Goal: Task Accomplishment & Management: Manage account settings

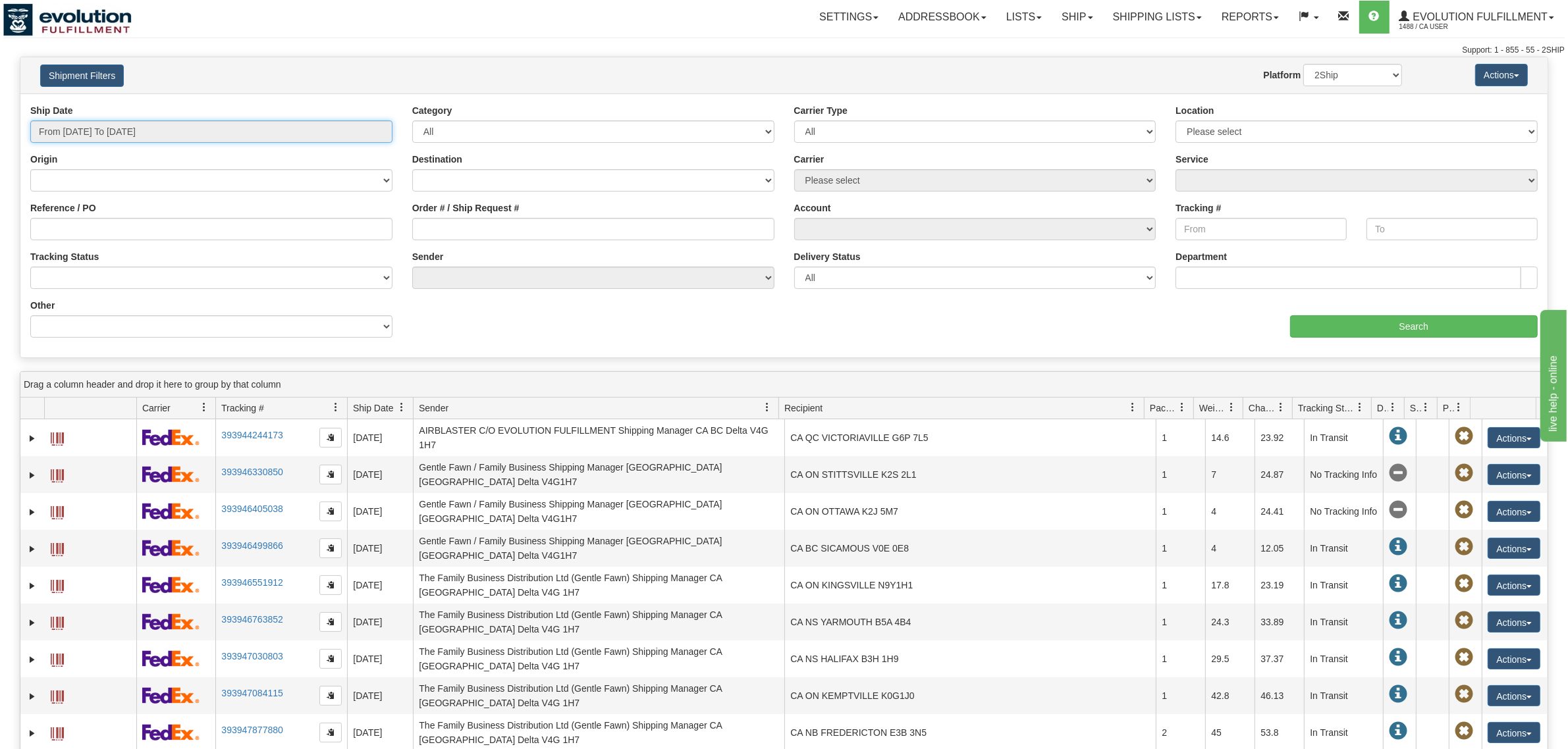
click at [92, 138] on input "From 10/06/2025 To 10/07/2025" at bounding box center [212, 131] width 362 height 23
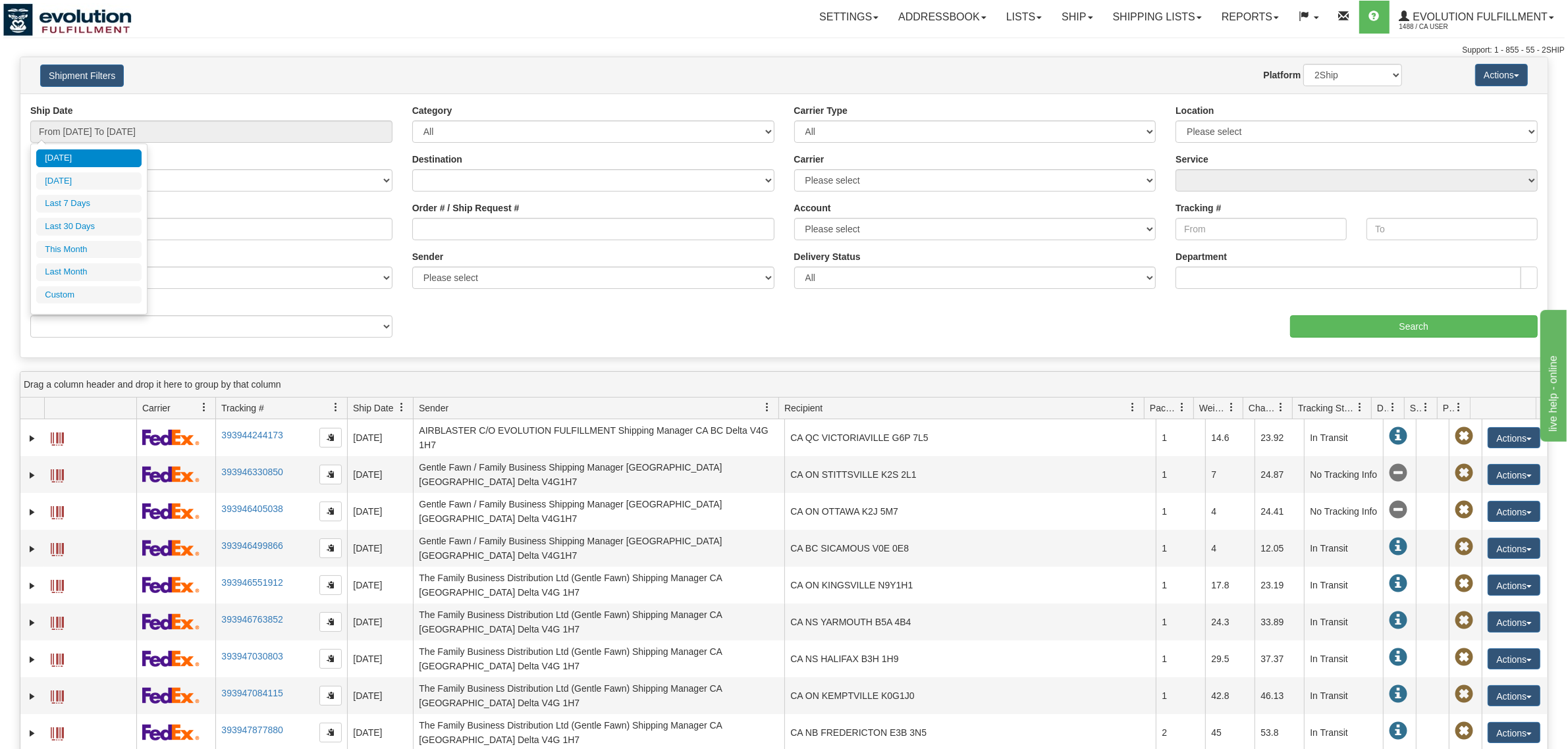
click at [89, 193] on ul "Today Yesterday Last 7 Days Last 30 Days This Month Last Month Custom" at bounding box center [89, 227] width 105 height 154
click at [93, 204] on li "Last 7 Days" at bounding box center [89, 203] width 105 height 17
type input "From 10/01/2025 To 10/07/2025"
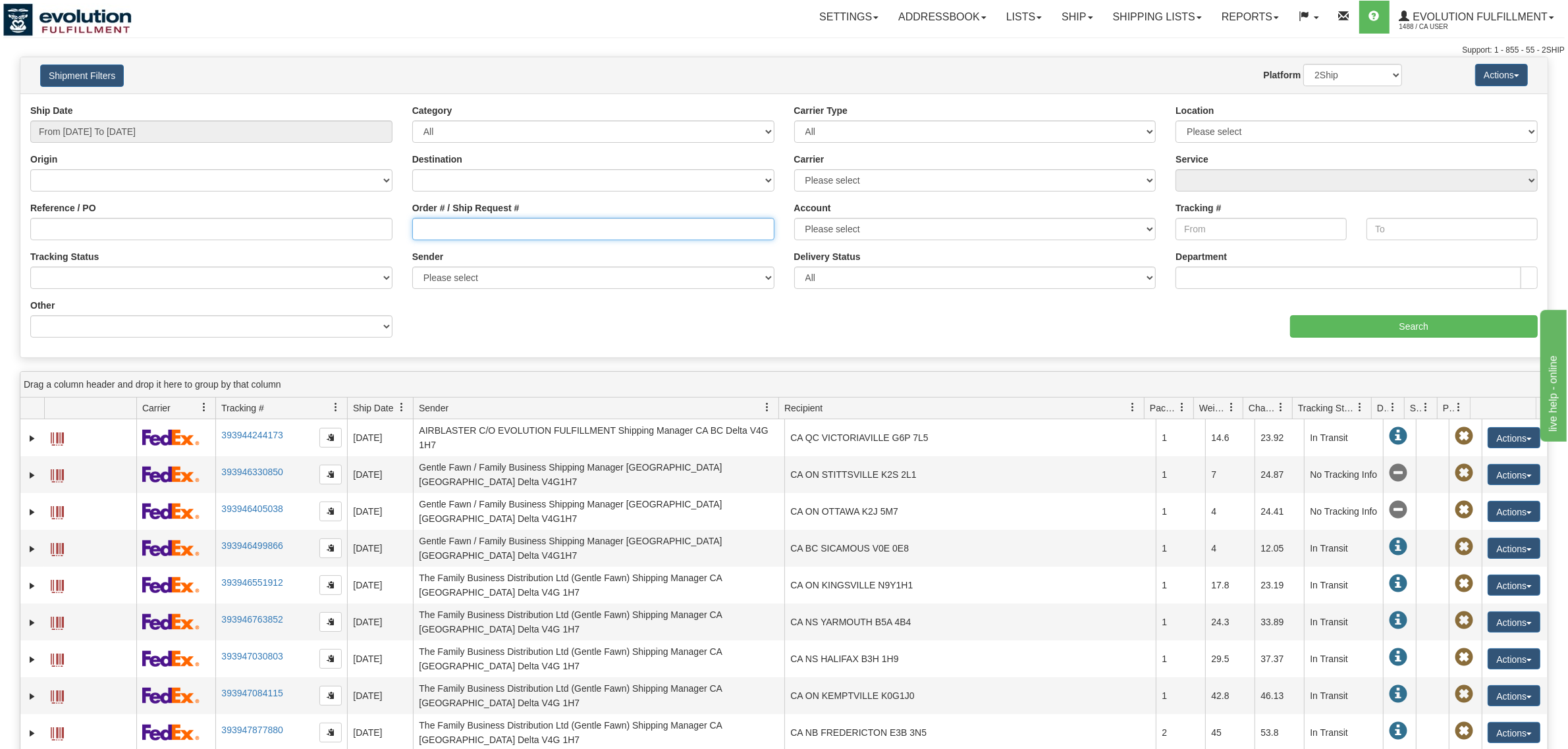
click at [493, 230] on input "Order # / Ship Request #" at bounding box center [593, 229] width 362 height 23
type input "4368"
click at [1449, 318] on input "Search" at bounding box center [1415, 326] width 249 height 23
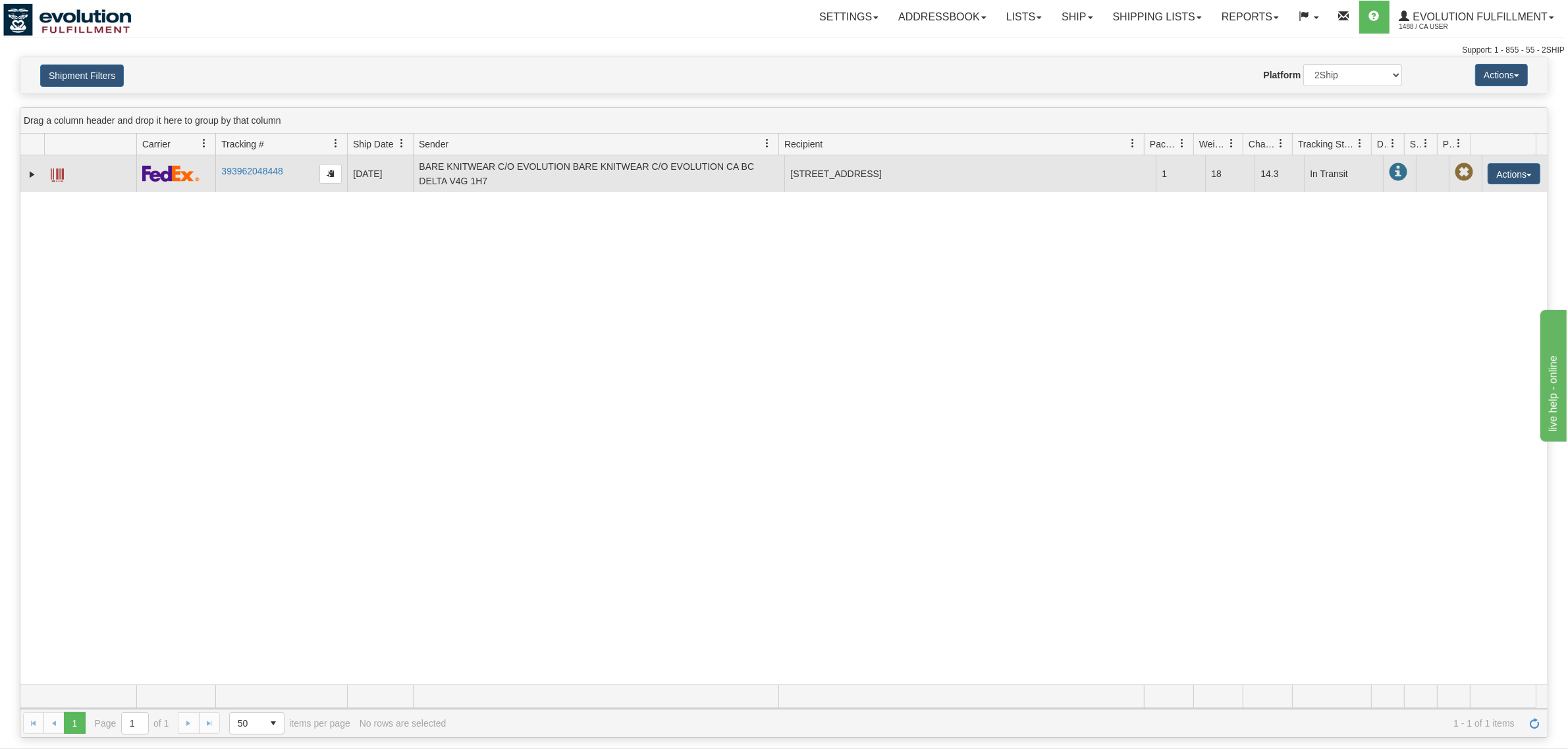
click at [55, 172] on span at bounding box center [57, 175] width 13 height 13
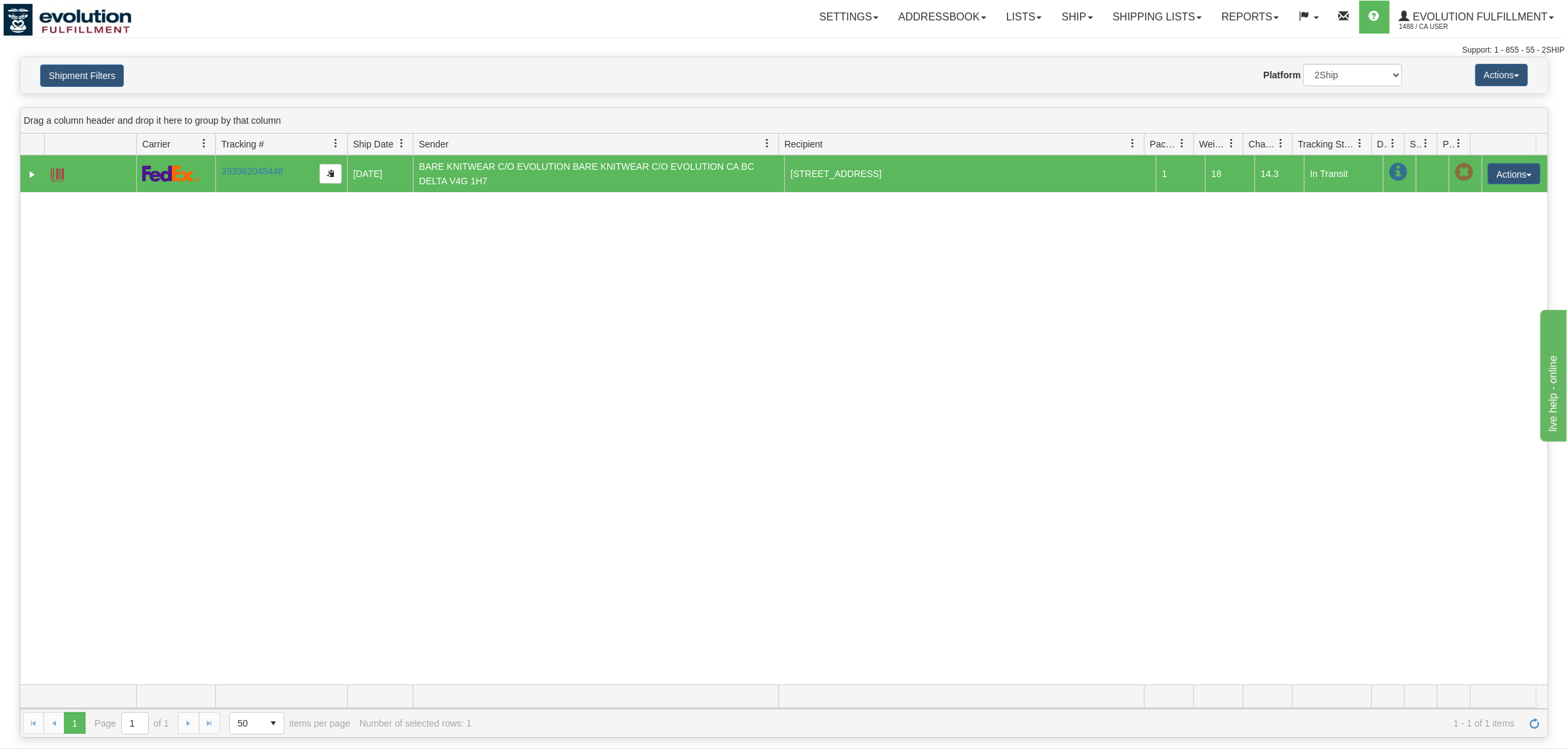
click at [53, 177] on span at bounding box center [57, 175] width 13 height 13
click at [1052, 28] on link "Ship" at bounding box center [1077, 17] width 51 height 33
click at [1054, 54] on link "OnHold / Order Queue" at bounding box center [1043, 63] width 119 height 17
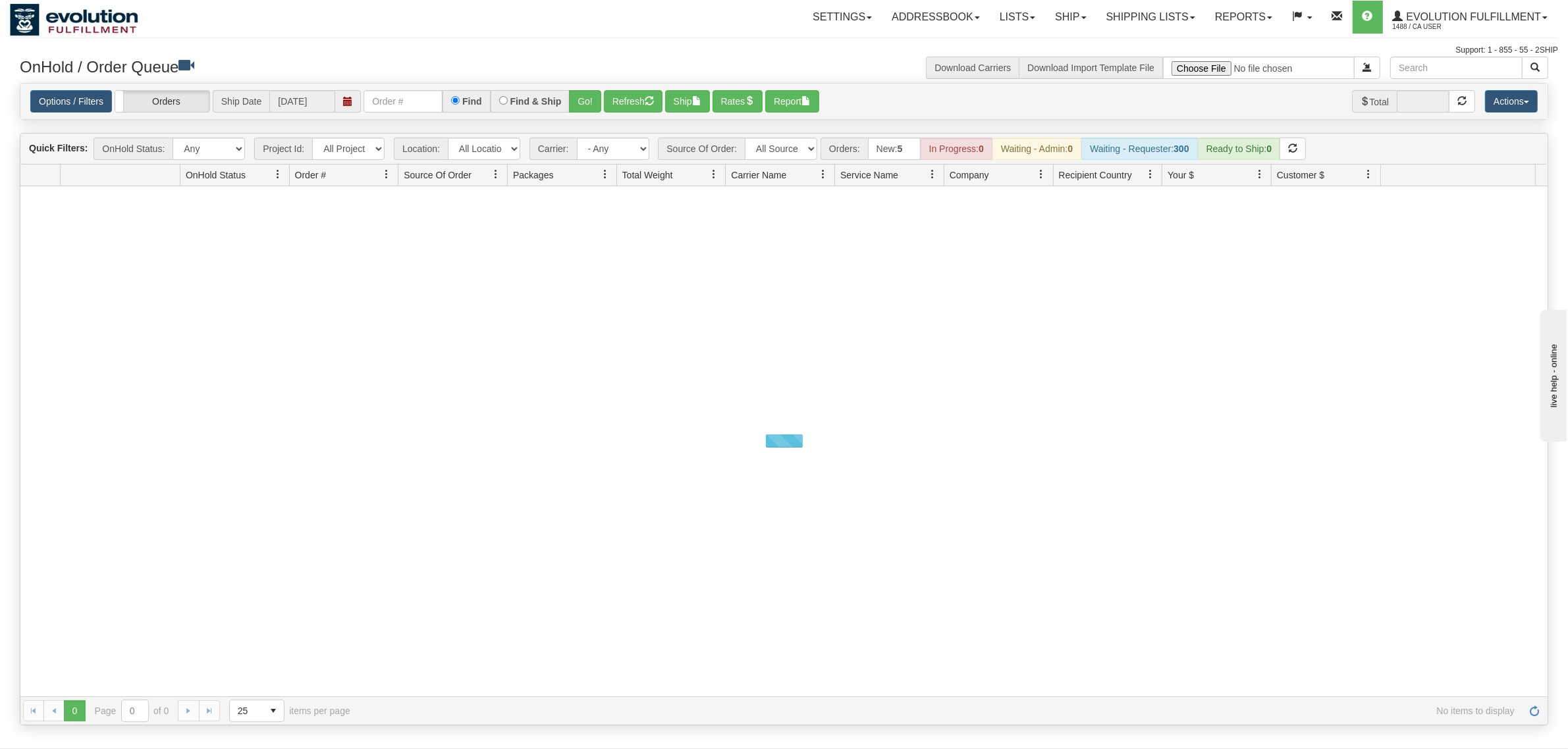
click at [402, 116] on div "Options / Filters Group Shipments Orders Ship Date [DATE] Find Find & Ship Go! …" at bounding box center [784, 101] width 1527 height 36
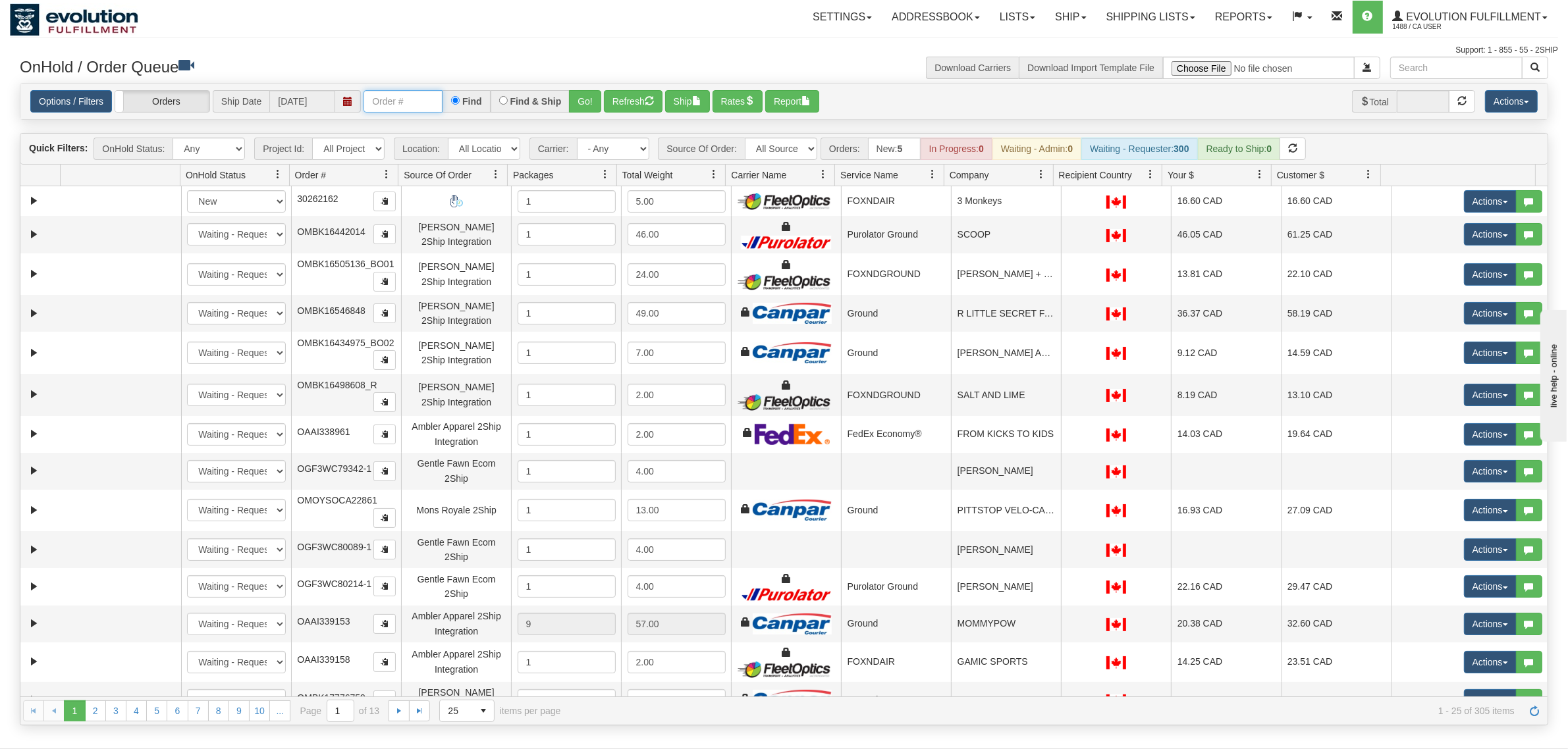
click at [416, 105] on input "text" at bounding box center [403, 101] width 79 height 23
type input "OAAI339089"
click at [586, 102] on button "Go!" at bounding box center [585, 101] width 32 height 23
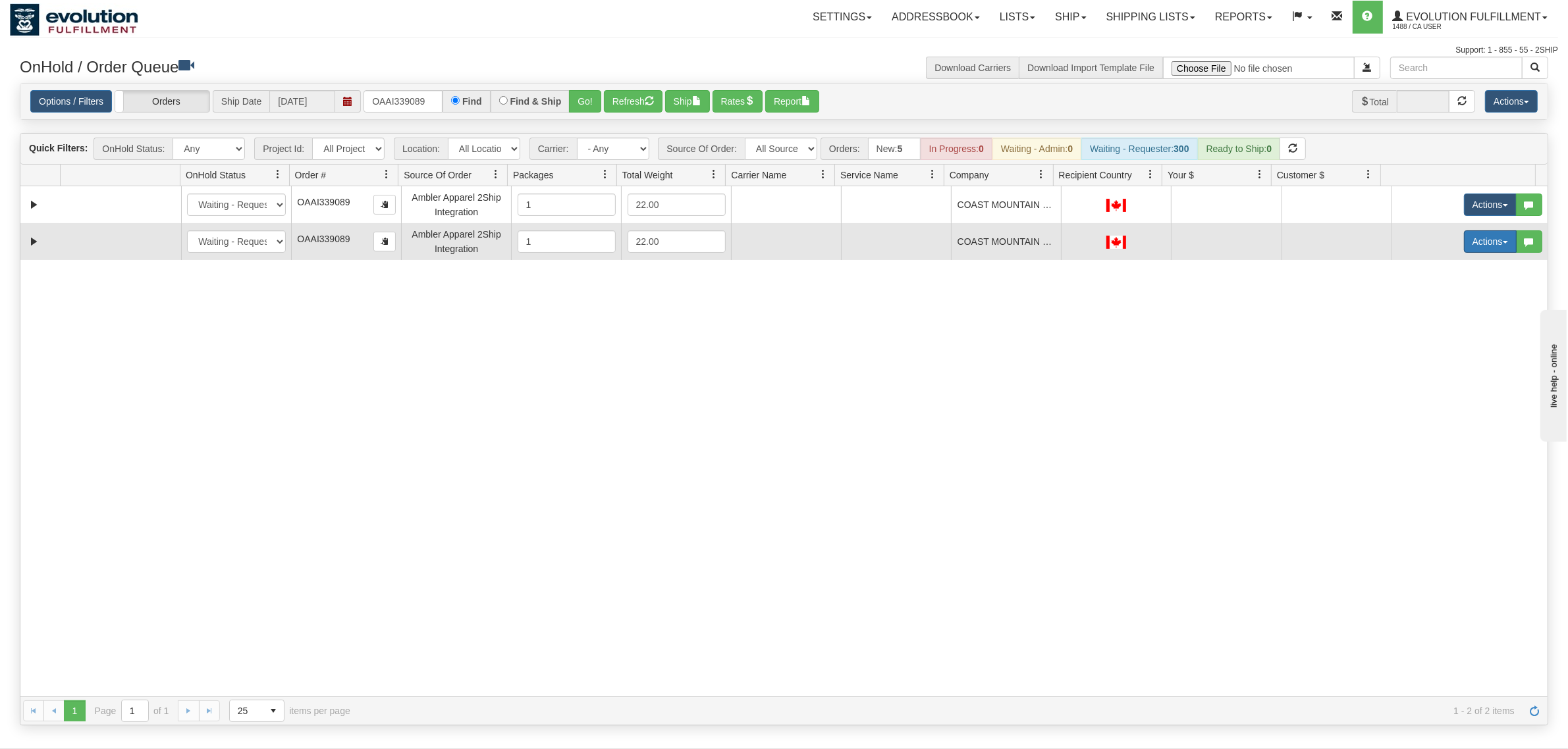
click at [1466, 250] on button "Actions" at bounding box center [1490, 241] width 52 height 23
click at [1425, 340] on span "Delete" at bounding box center [1442, 335] width 36 height 10
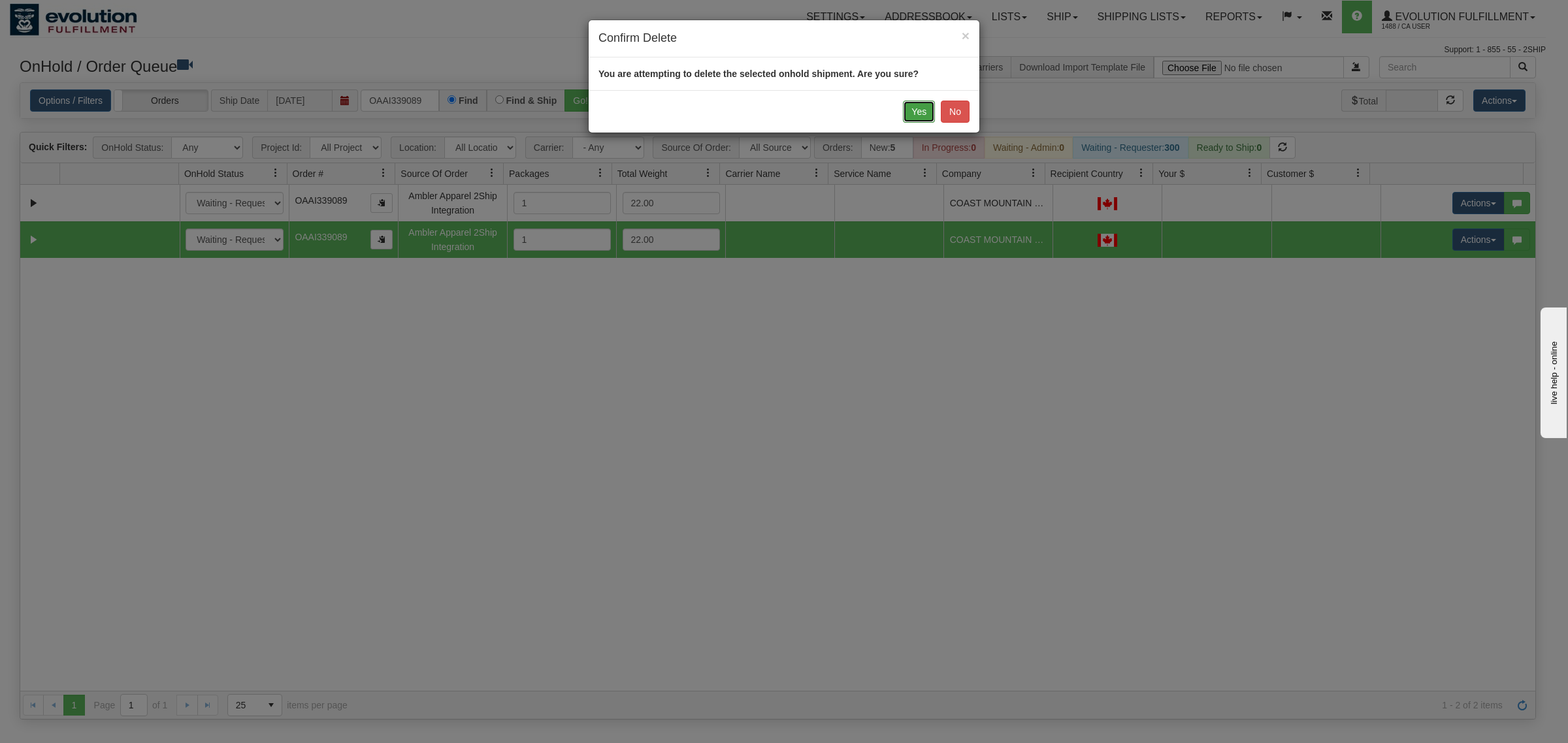
click at [923, 108] on button "Yes" at bounding box center [918, 112] width 32 height 22
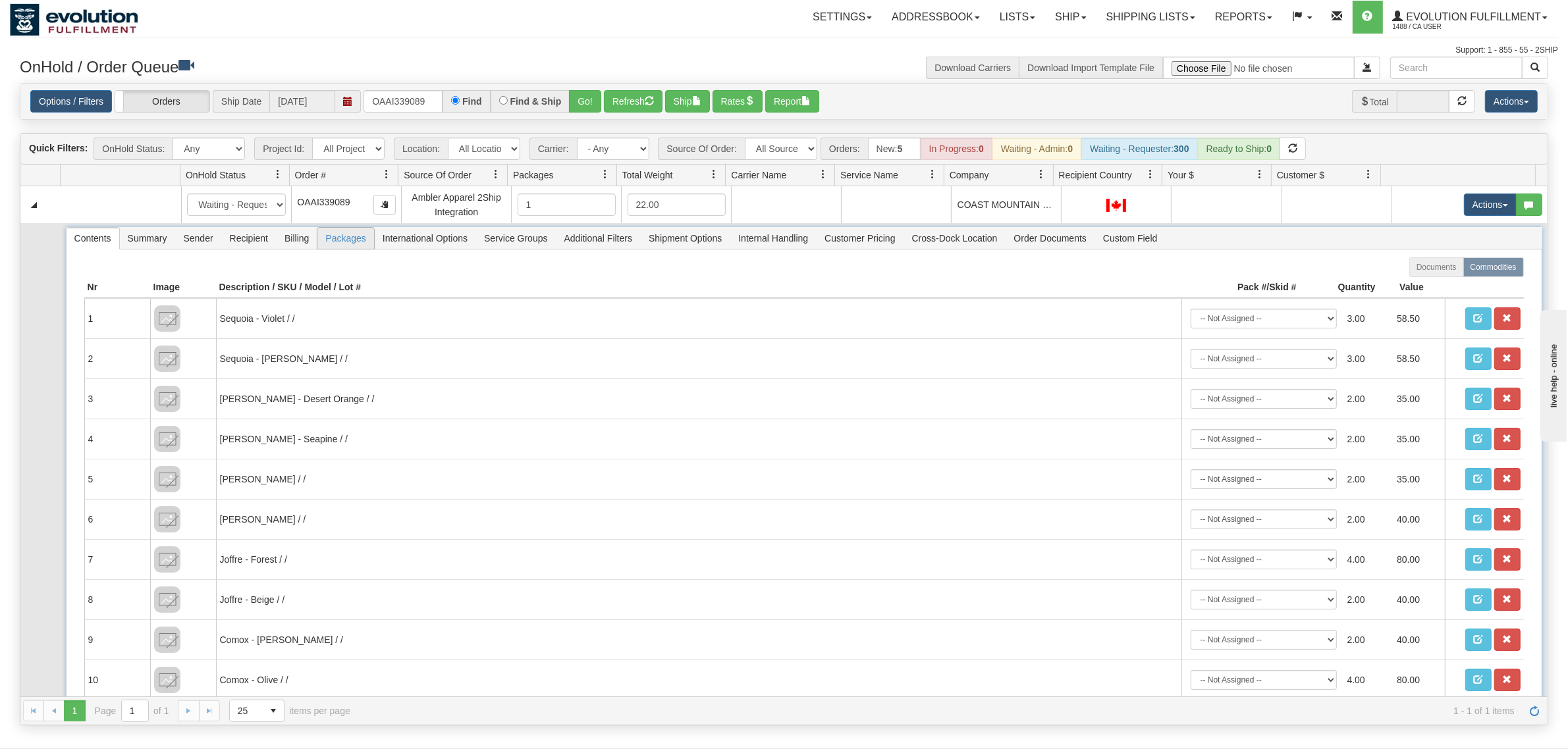
click at [325, 248] on span "Packages" at bounding box center [345, 238] width 56 height 21
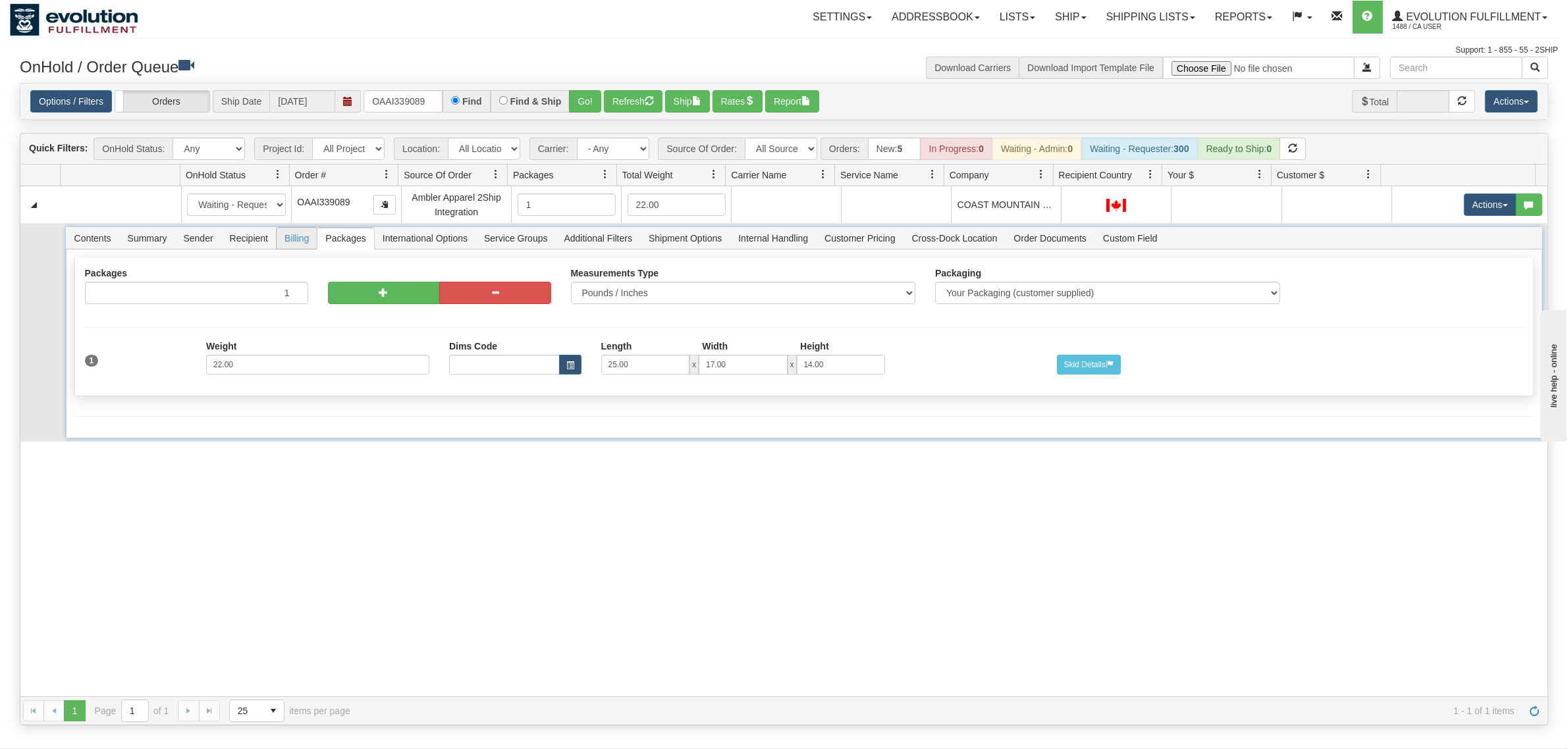
click at [294, 247] on span "Billing" at bounding box center [297, 238] width 40 height 21
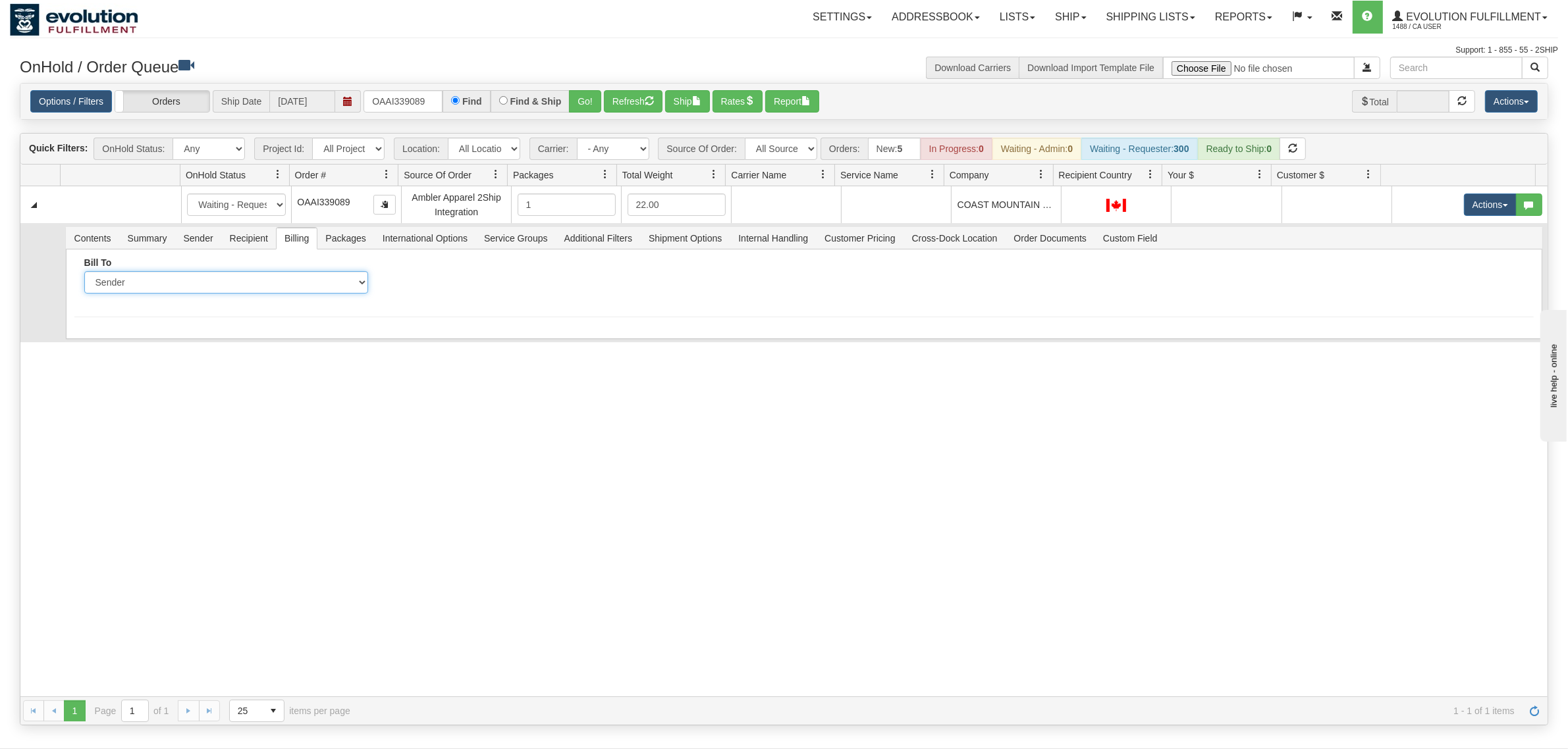
click at [274, 293] on select "Sender Recipient Third Party Collect" at bounding box center [226, 282] width 284 height 23
select select "2"
click at [84, 271] on select "Sender Recipient Third Party Collect" at bounding box center [226, 282] width 284 height 23
click at [448, 284] on input "Account" at bounding box center [530, 282] width 284 height 23
type input "7829383"
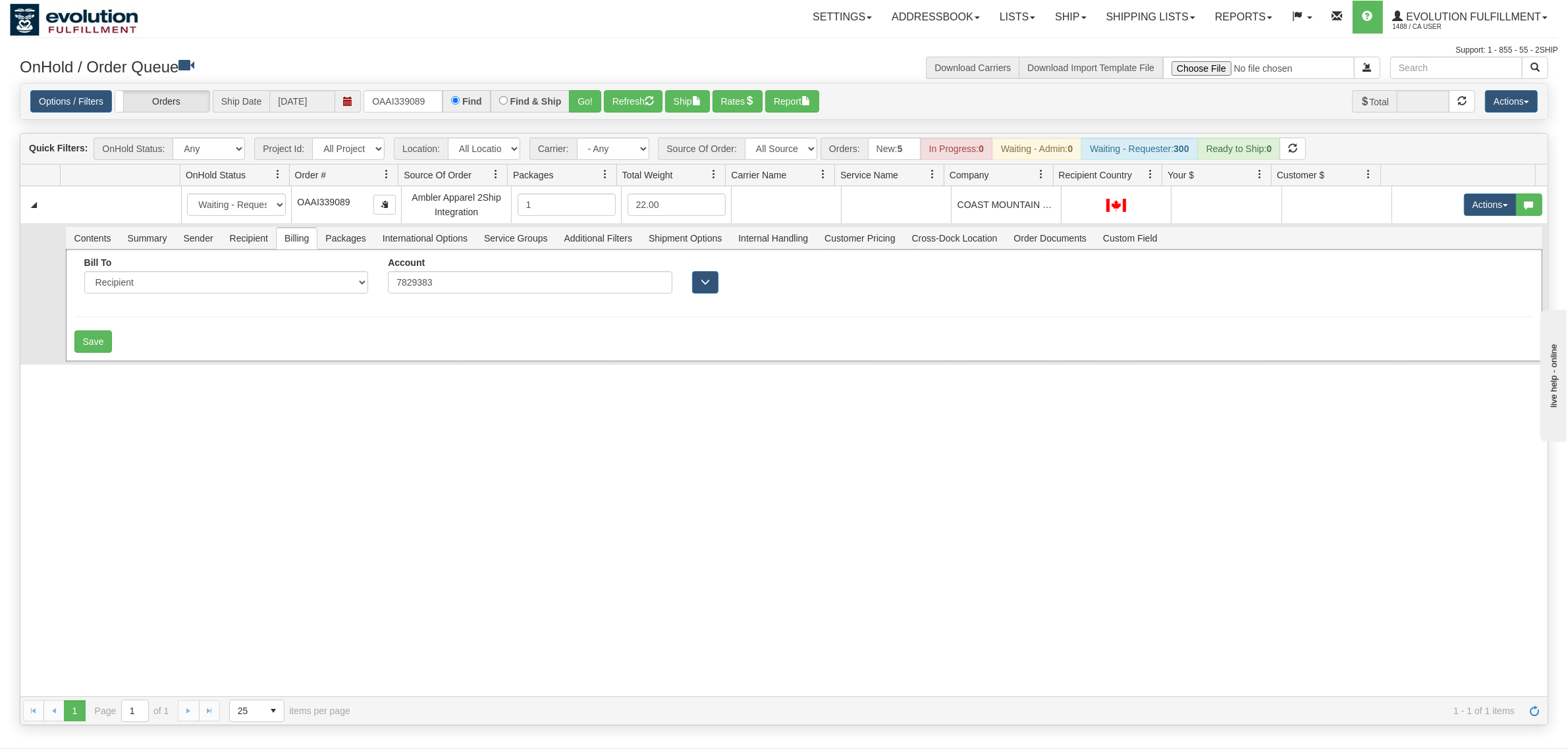
click at [402, 340] on div "Save" at bounding box center [804, 341] width 1460 height 23
click at [90, 344] on button "Save" at bounding box center [93, 341] width 39 height 23
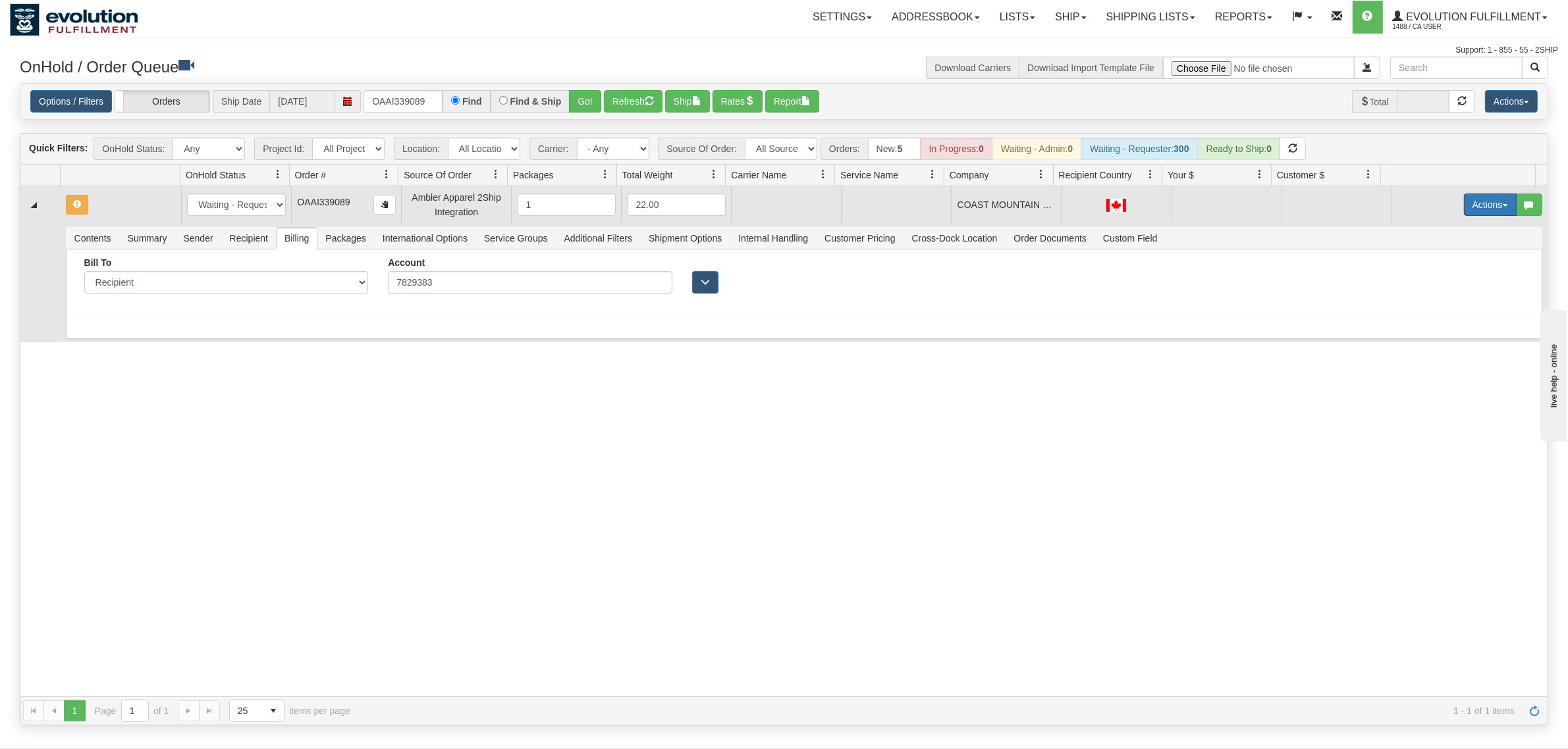
click at [1477, 204] on button "Actions" at bounding box center [1490, 204] width 52 height 23
click at [1436, 262] on span "Rate All Services" at bounding box center [1463, 264] width 79 height 10
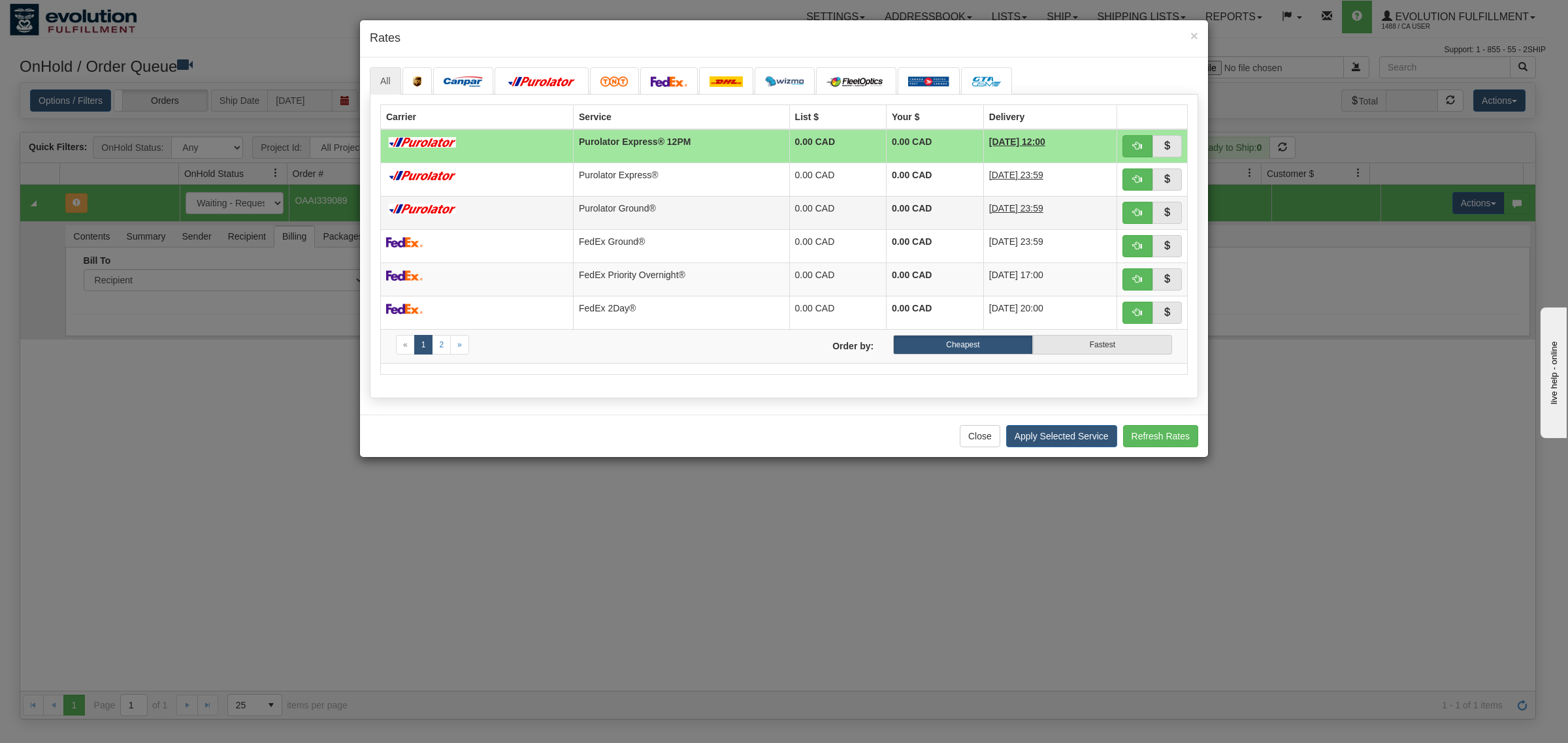
click at [622, 211] on td "Purolator Ground®" at bounding box center [682, 213] width 216 height 33
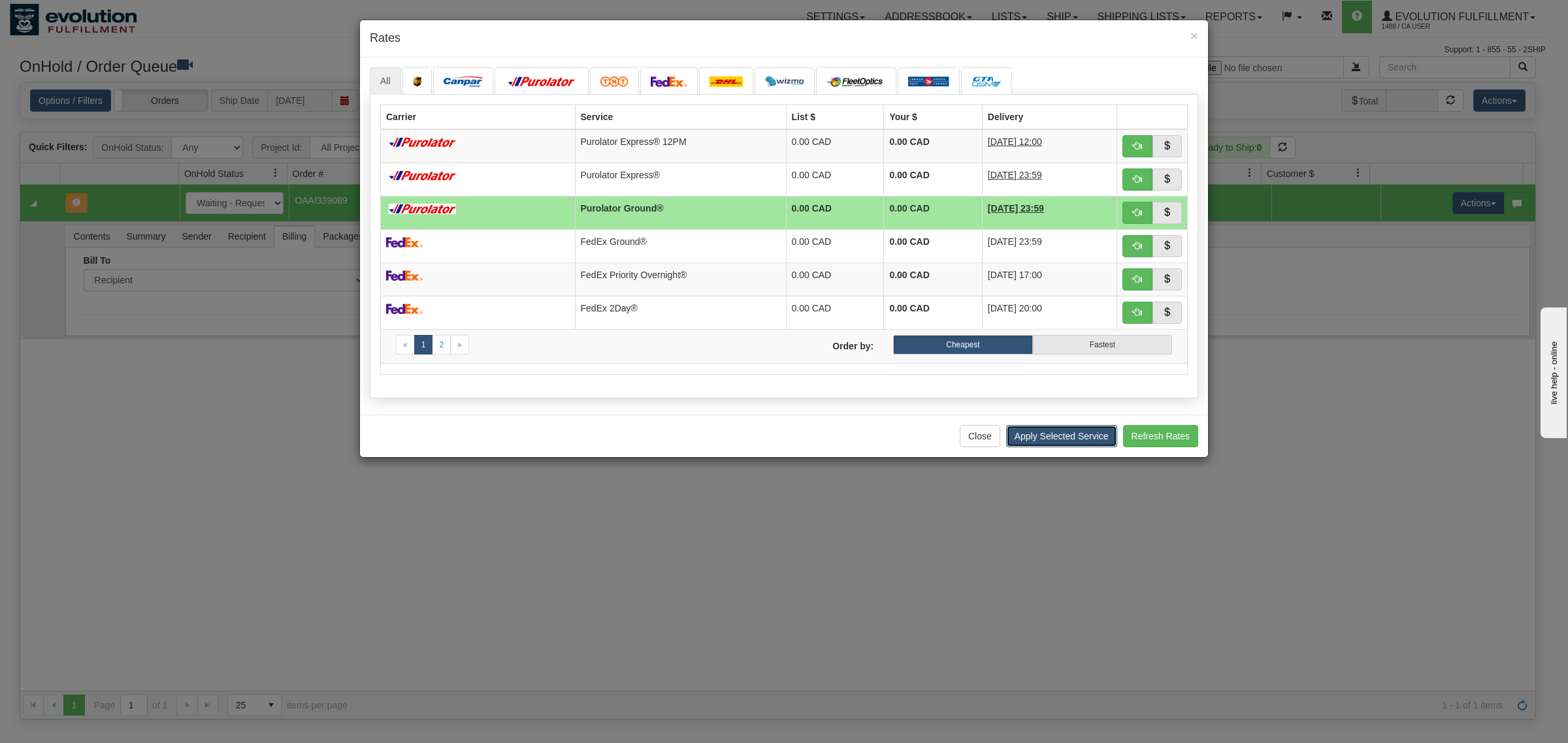
click at [1063, 445] on button "Apply Selected Service" at bounding box center [1061, 436] width 111 height 22
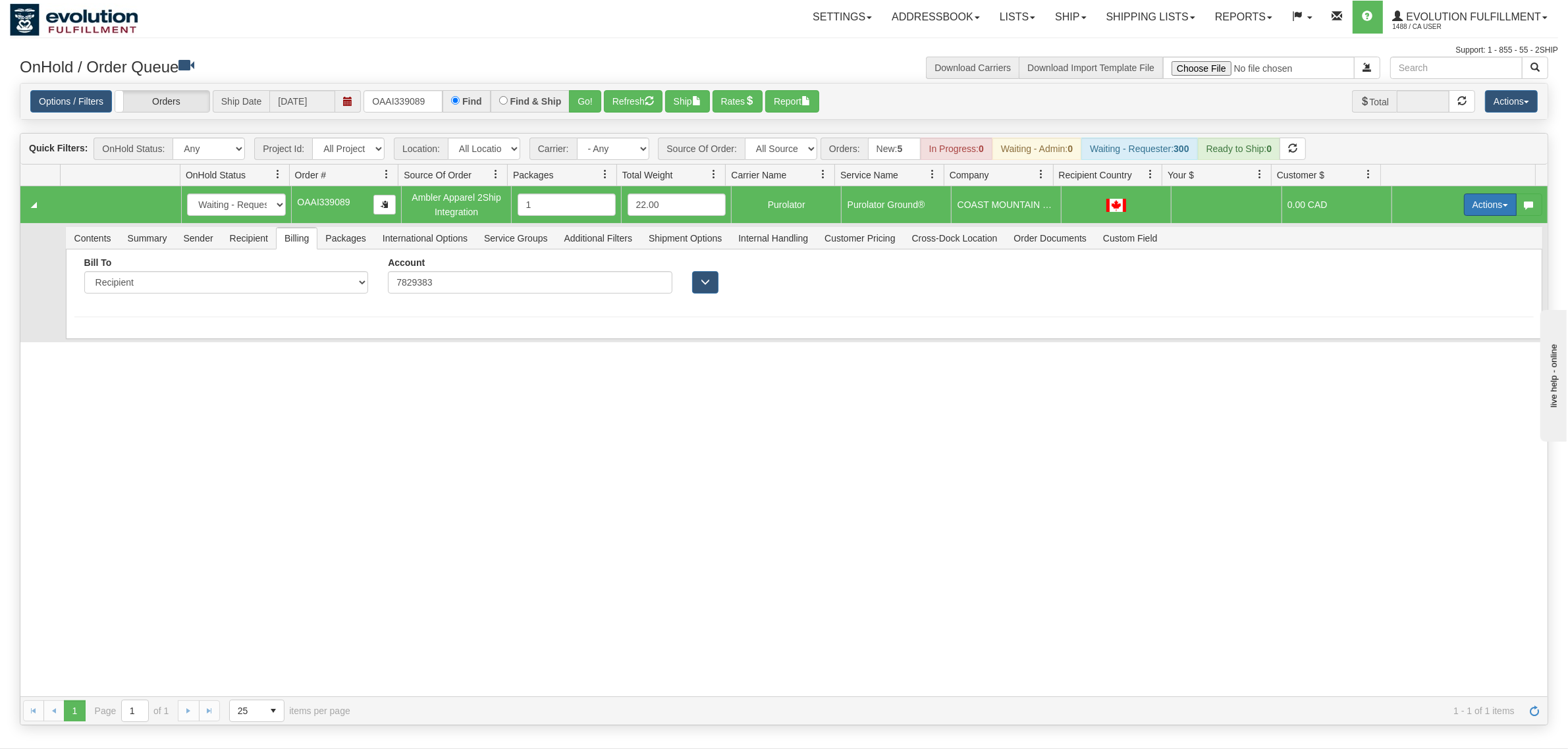
click at [1476, 204] on button "Actions" at bounding box center [1490, 204] width 52 height 23
click at [1431, 278] on span "Ship" at bounding box center [1438, 281] width 28 height 10
click at [220, 242] on span "Sender" at bounding box center [198, 238] width 46 height 21
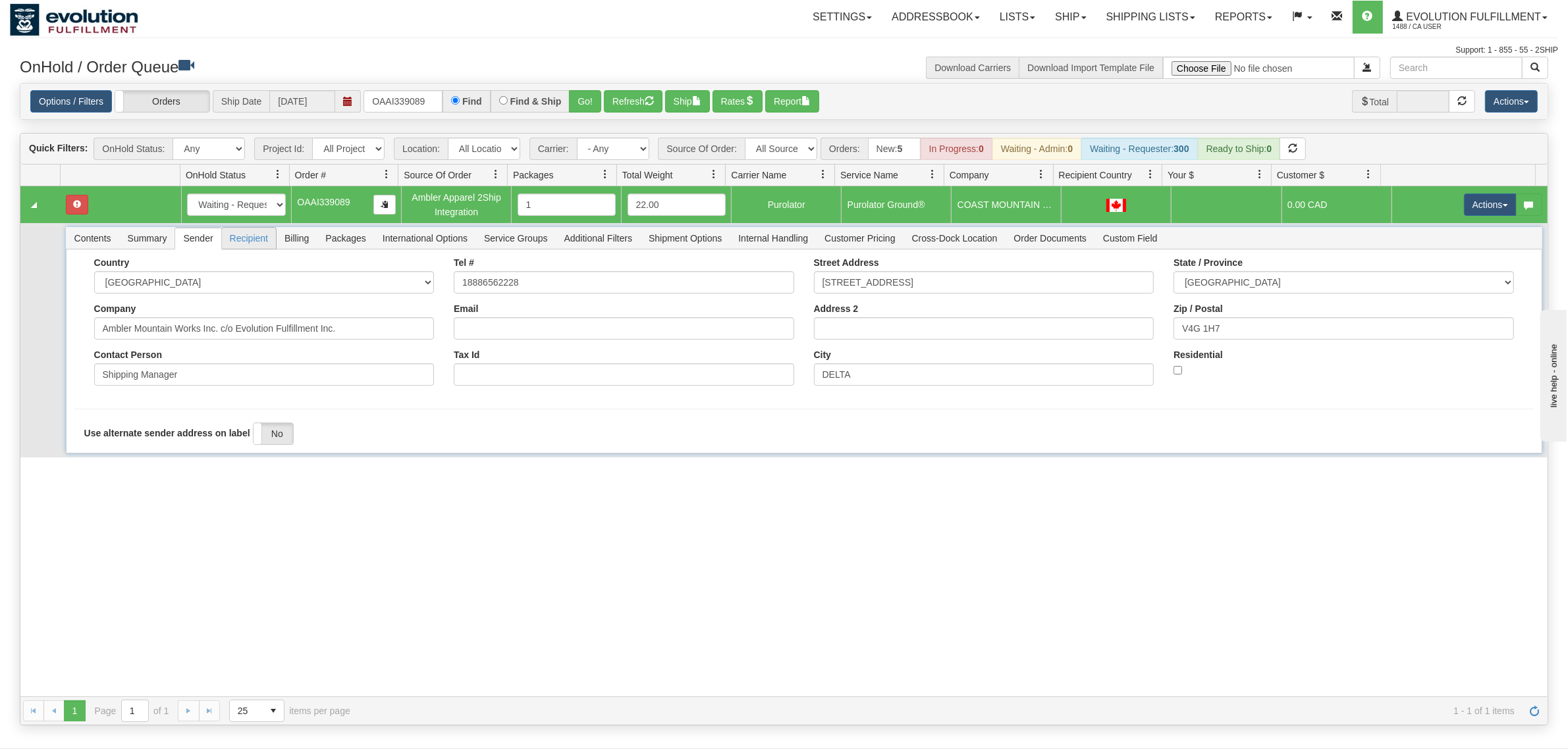
click at [257, 241] on span "Recipient" at bounding box center [249, 238] width 54 height 21
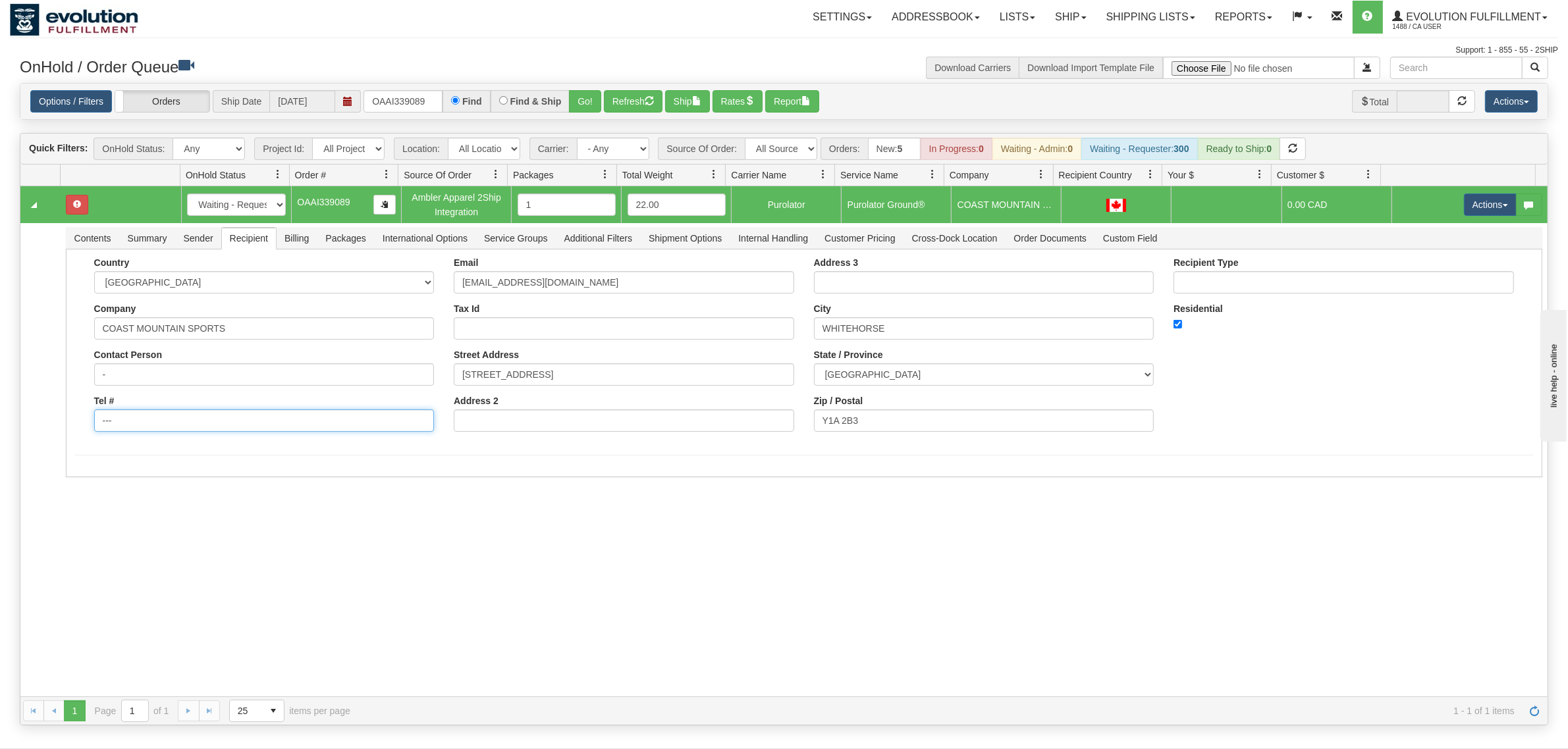
drag, startPoint x: 151, startPoint y: 421, endPoint x: 14, endPoint y: 429, distance: 137.2
click at [14, 429] on div "Is equal to Is not equal to Contains Does not contains CAD USD EUR ZAR [PERSON_…" at bounding box center [784, 404] width 1548 height 642
drag, startPoint x: 193, startPoint y: 413, endPoint x: 199, endPoint y: 418, distance: 7.8
click at [193, 413] on input "Tel #" at bounding box center [265, 421] width 340 height 23
type input "18886562228"
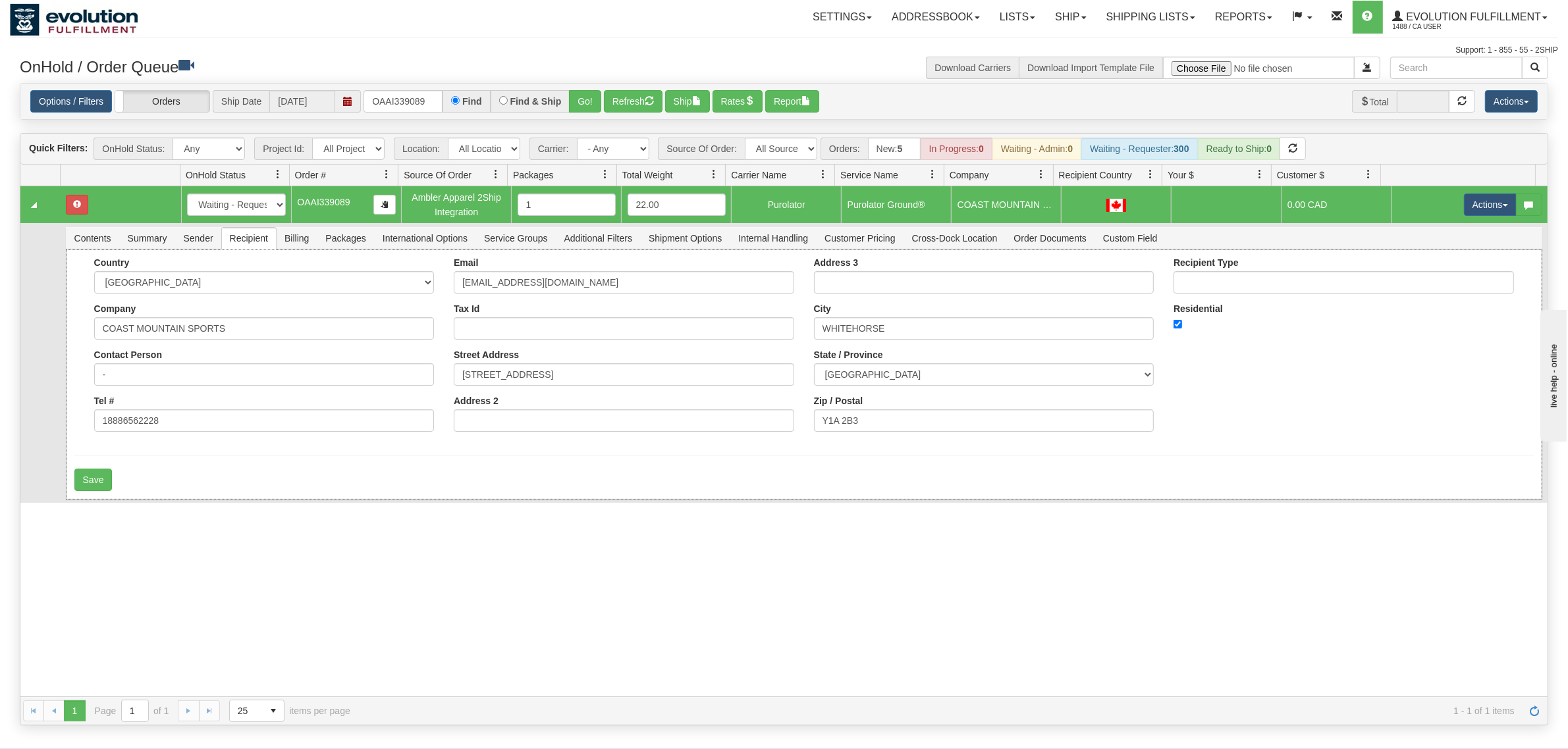
click at [134, 476] on div "Save" at bounding box center [804, 479] width 1460 height 23
click at [80, 482] on button "Save" at bounding box center [93, 479] width 39 height 23
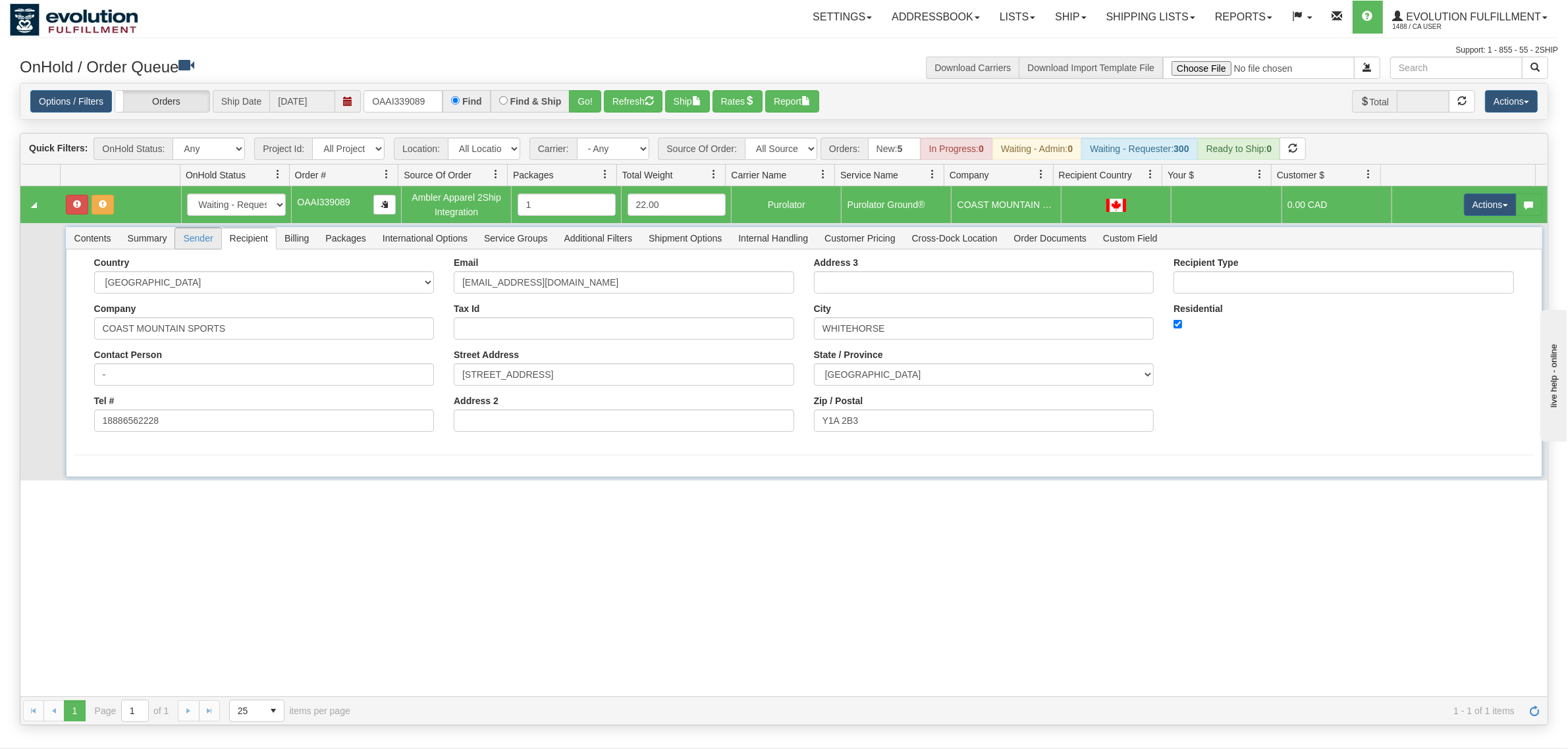
click at [194, 235] on span "Sender" at bounding box center [198, 238] width 46 height 21
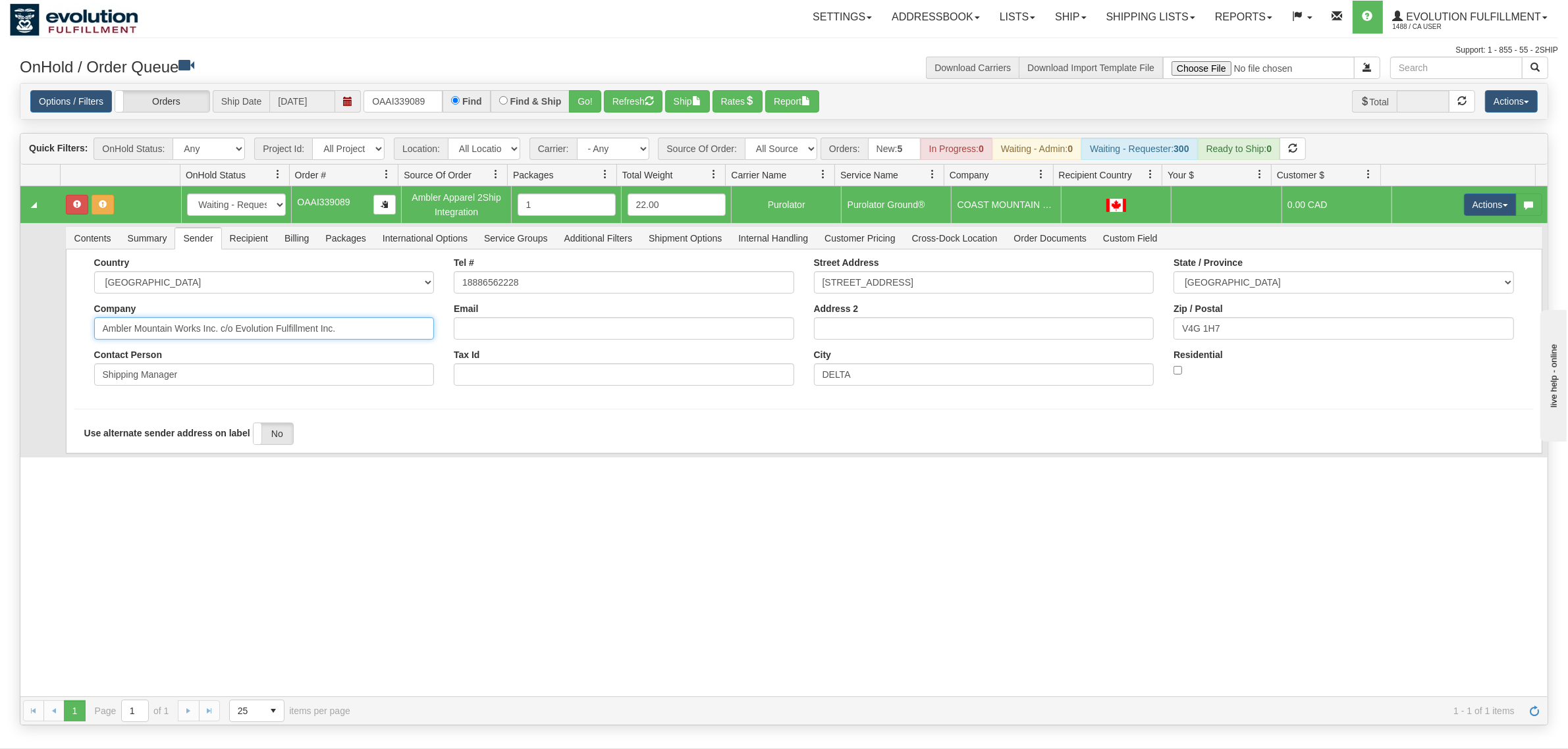
drag, startPoint x: 340, startPoint y: 333, endPoint x: 215, endPoint y: 355, distance: 126.9
click at [215, 355] on div "Country [GEOGRAPHIC_DATA] [GEOGRAPHIC_DATA] [GEOGRAPHIC_DATA] [GEOGRAPHIC_DATA]…" at bounding box center [265, 326] width 361 height 138
type input "Ambler Mountain Works Inc"
click at [145, 466] on div "31732389 EVOLUTION V3 91391712 0 New In Progress Waiting - Admin Waiting - Requ…" at bounding box center [784, 441] width 1527 height 510
click at [104, 458] on button "Save" at bounding box center [93, 456] width 39 height 23
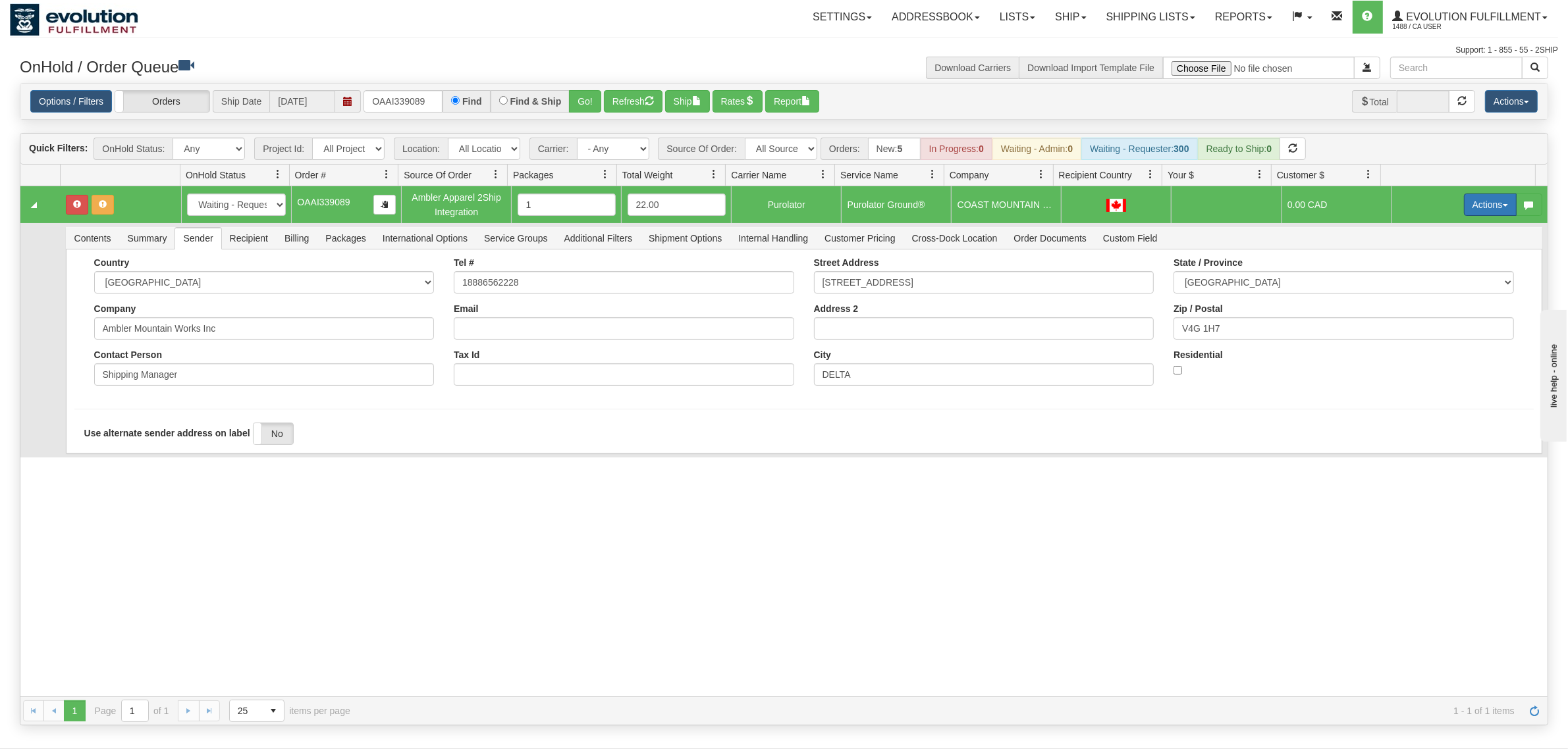
click at [1486, 208] on button "Actions" at bounding box center [1490, 204] width 52 height 23
click at [1424, 282] on span "Ship" at bounding box center [1438, 281] width 28 height 10
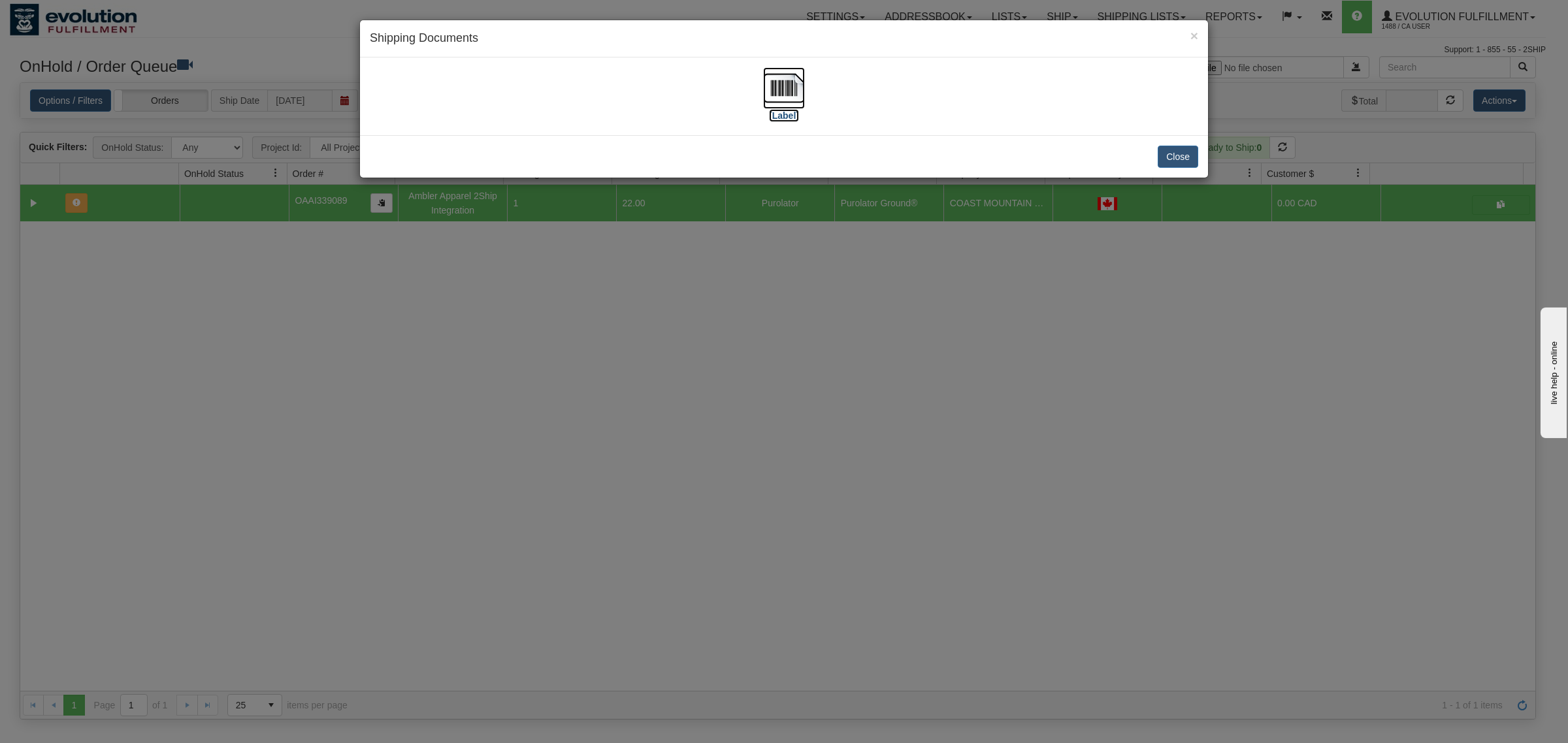
click at [788, 76] on img at bounding box center [784, 88] width 42 height 42
click at [1183, 154] on button "Close" at bounding box center [1178, 156] width 40 height 22
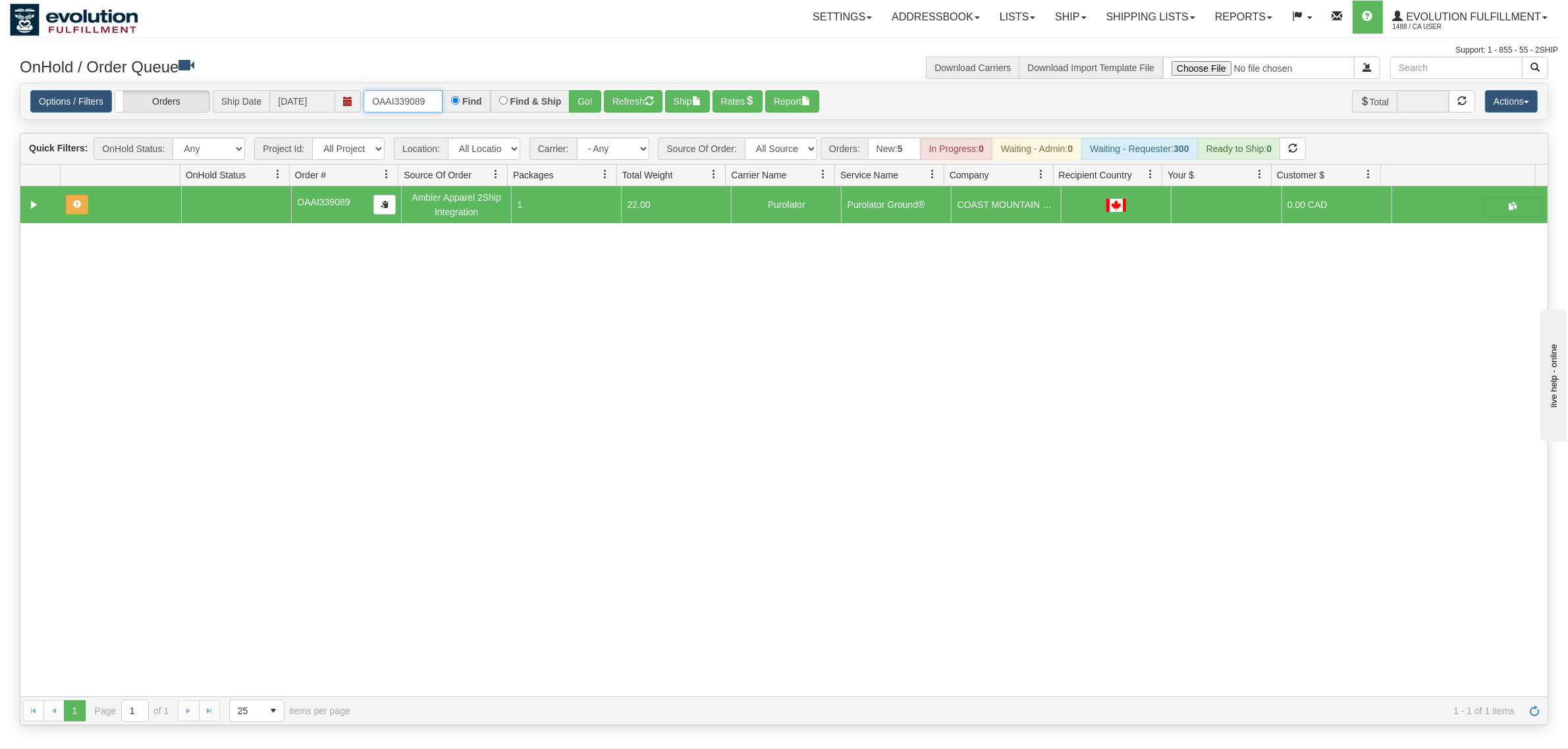
click at [405, 107] on input "OAAI339089" at bounding box center [403, 101] width 79 height 23
click at [596, 100] on button "Go!" at bounding box center [585, 101] width 32 height 23
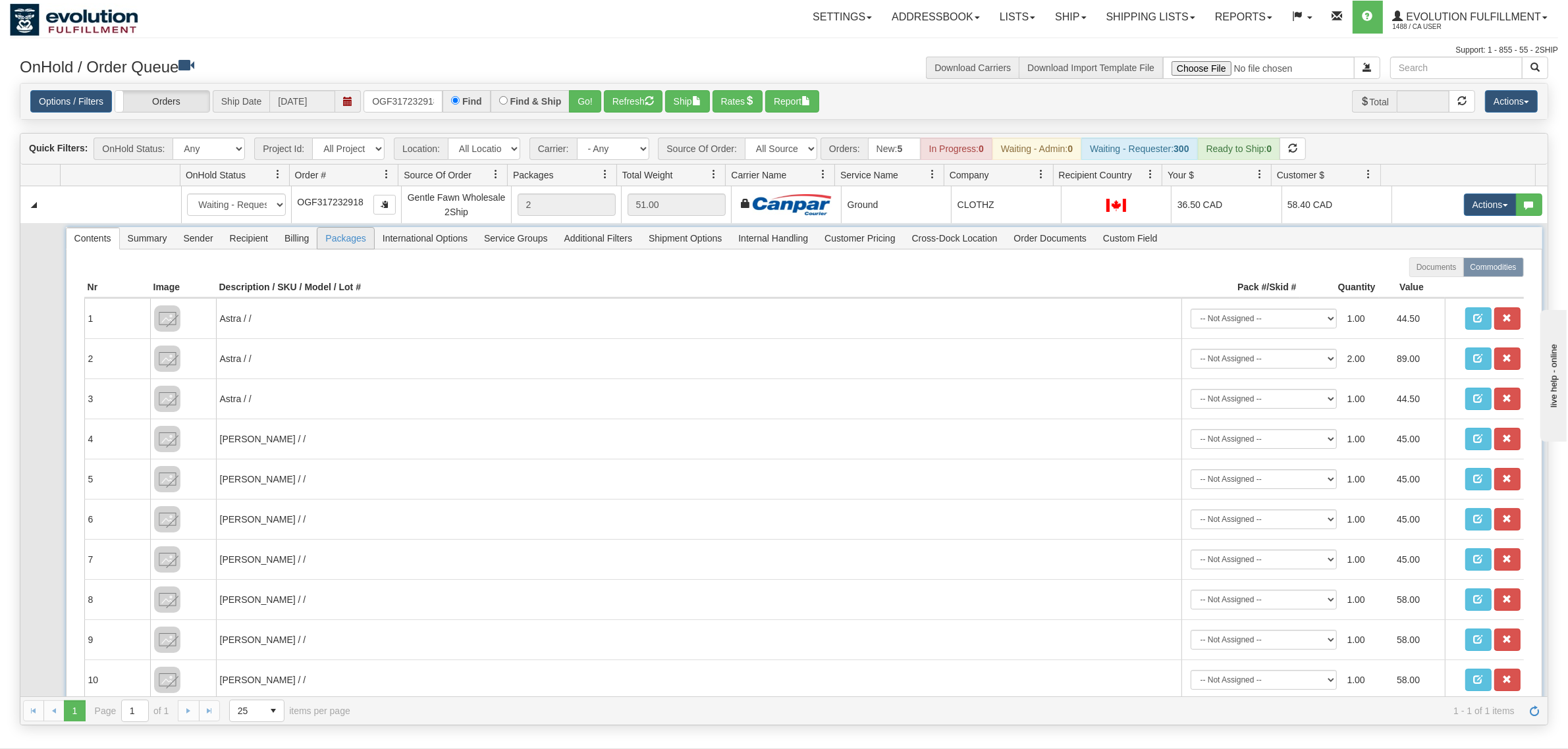
click at [334, 239] on span "Packages" at bounding box center [345, 238] width 56 height 21
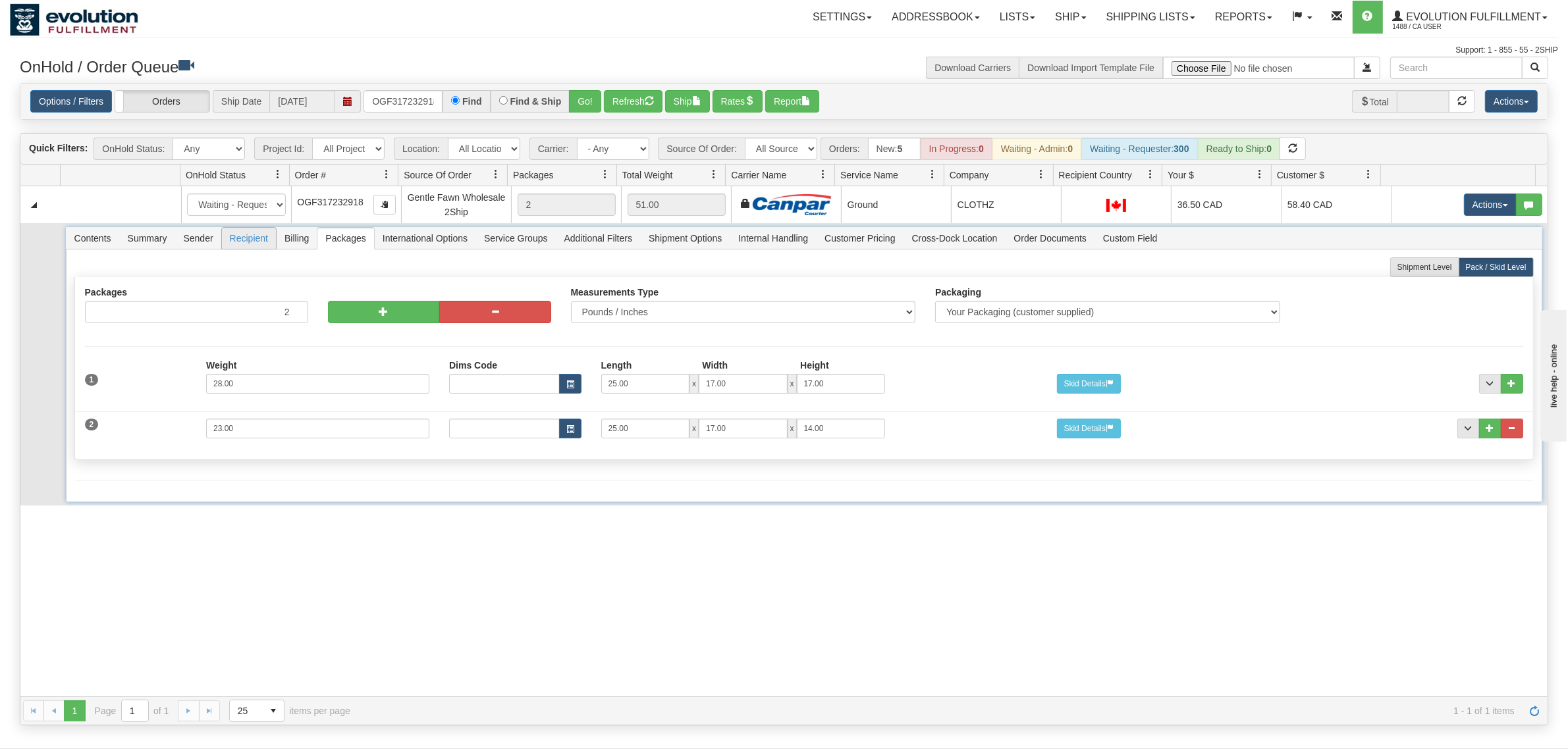
click at [248, 235] on span "Recipient" at bounding box center [249, 238] width 54 height 21
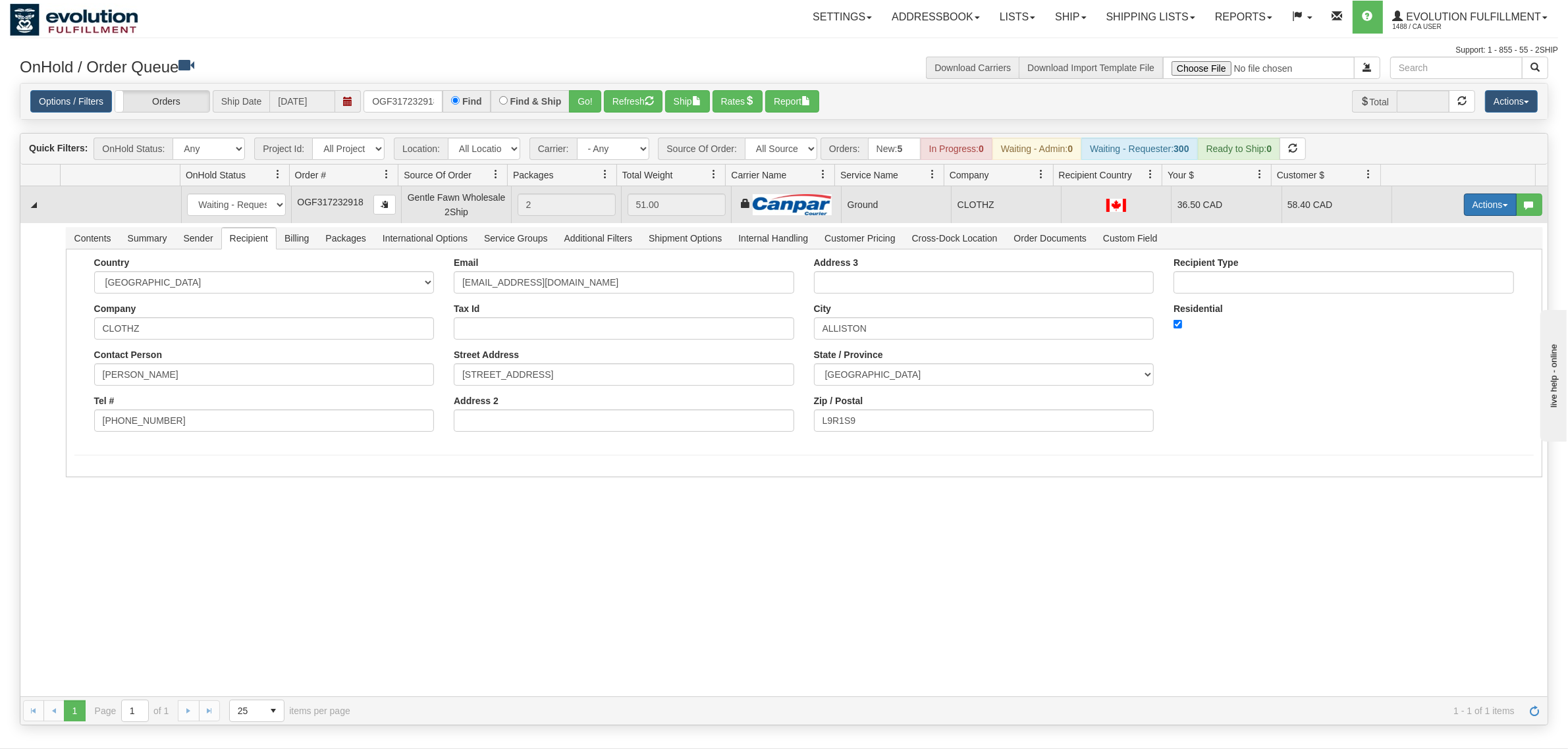
click at [1466, 207] on button "Actions" at bounding box center [1490, 204] width 52 height 23
click at [1426, 281] on span "Ship" at bounding box center [1438, 281] width 28 height 10
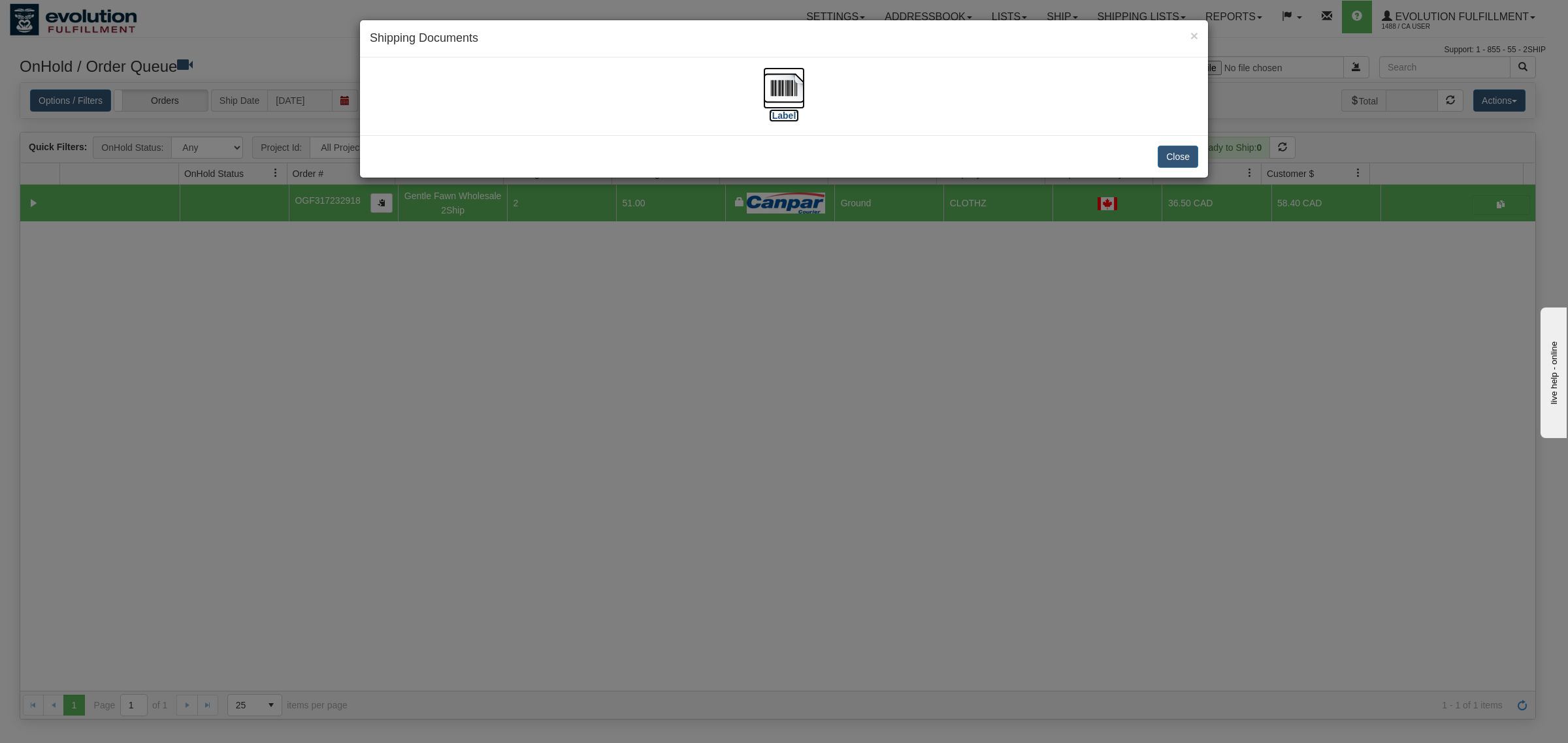
click at [788, 93] on img at bounding box center [784, 88] width 42 height 42
click at [1179, 158] on button "Close" at bounding box center [1178, 156] width 40 height 22
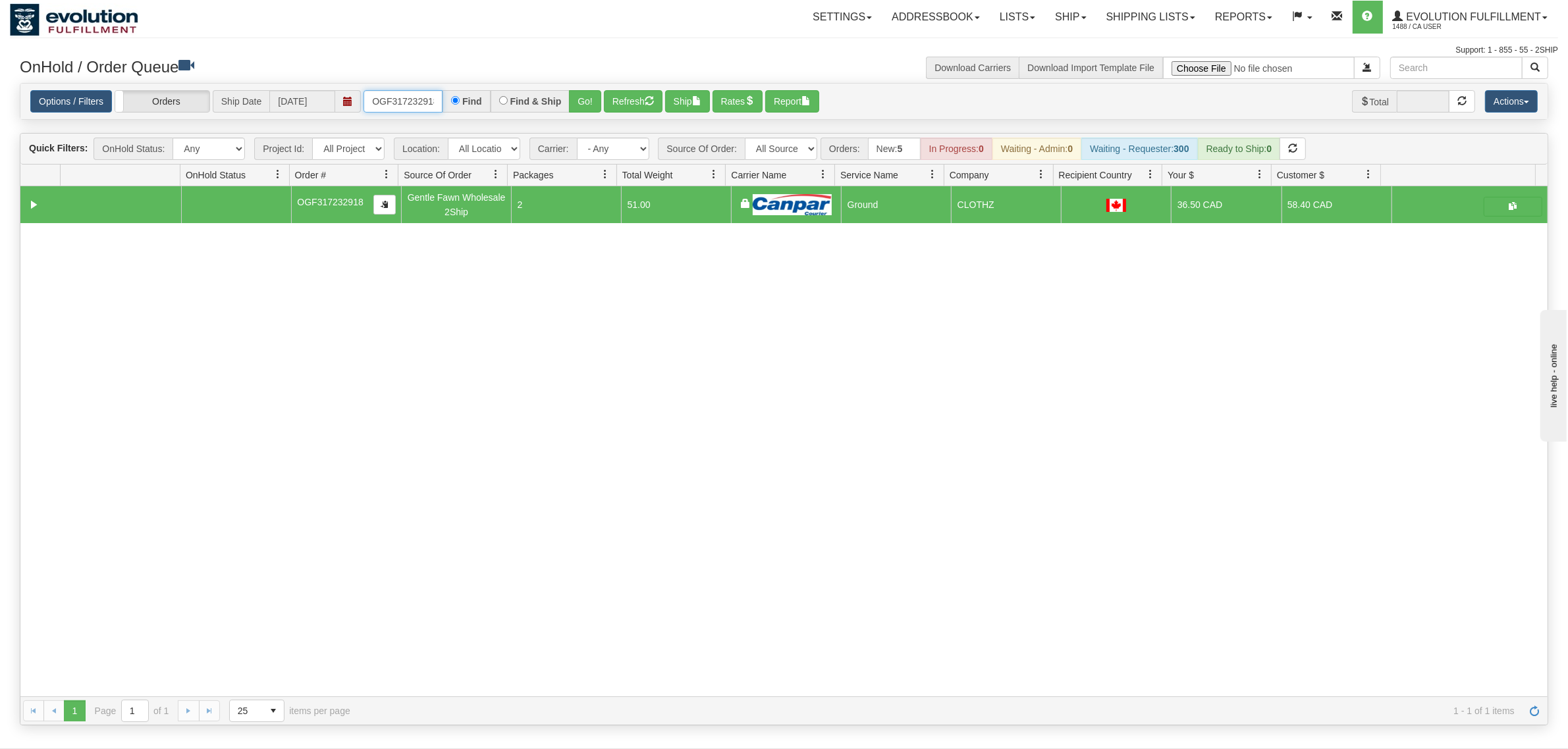
click at [389, 95] on input "OGF317232918" at bounding box center [403, 101] width 79 height 23
click at [592, 93] on button "Go!" at bounding box center [585, 101] width 32 height 23
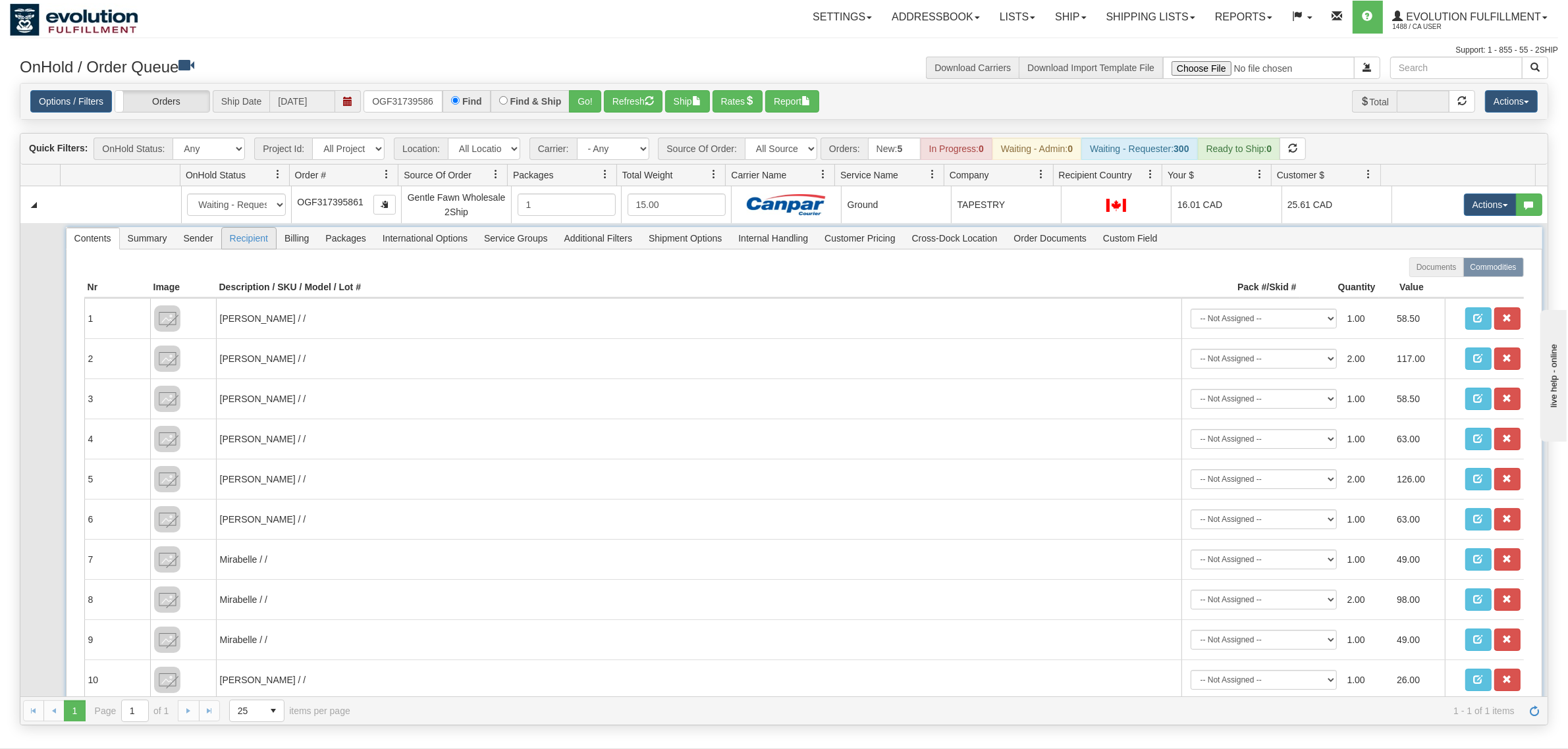
click at [248, 239] on span "Recipient" at bounding box center [249, 238] width 54 height 21
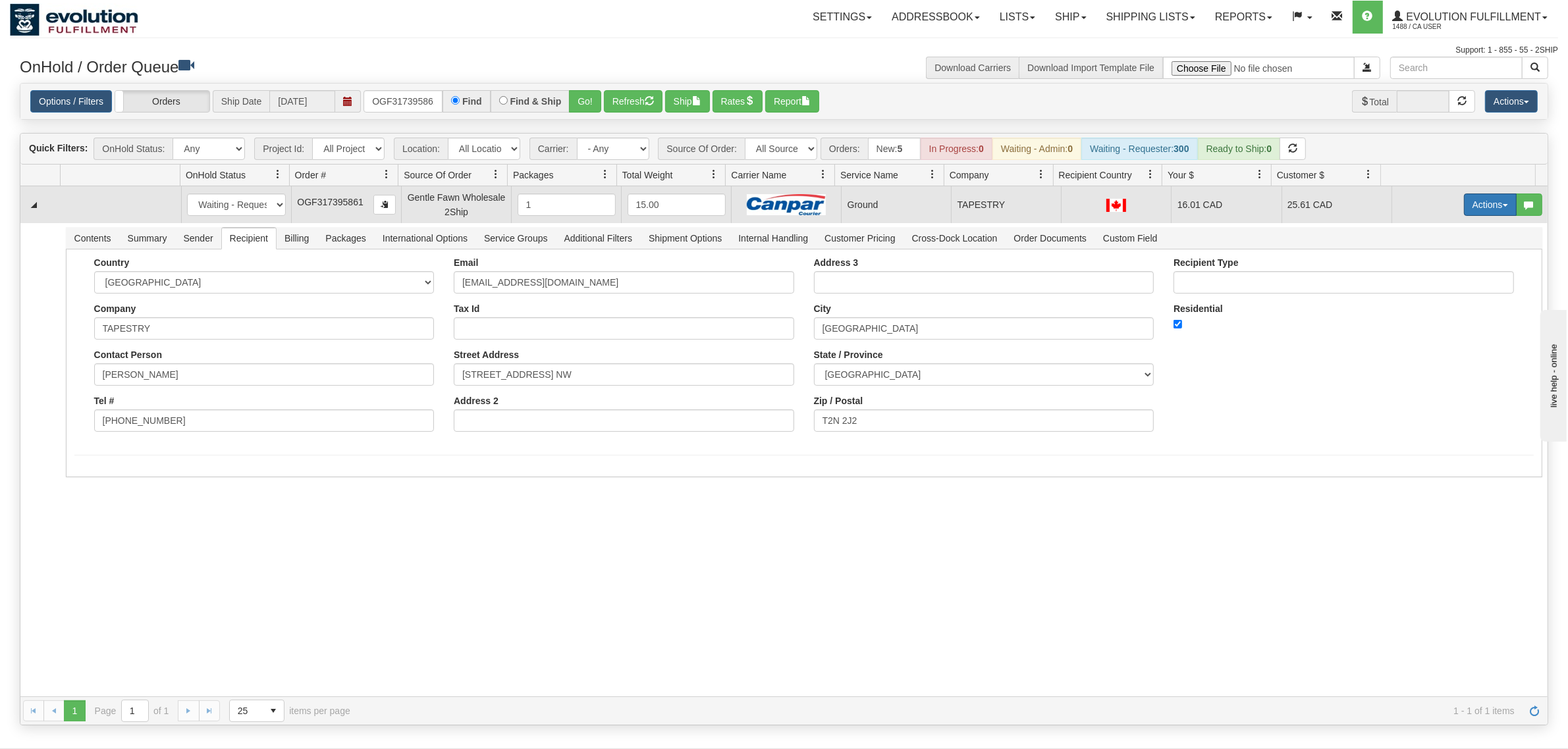
click at [1484, 195] on button "Actions" at bounding box center [1490, 204] width 52 height 23
click at [1426, 285] on span "Ship" at bounding box center [1438, 281] width 28 height 10
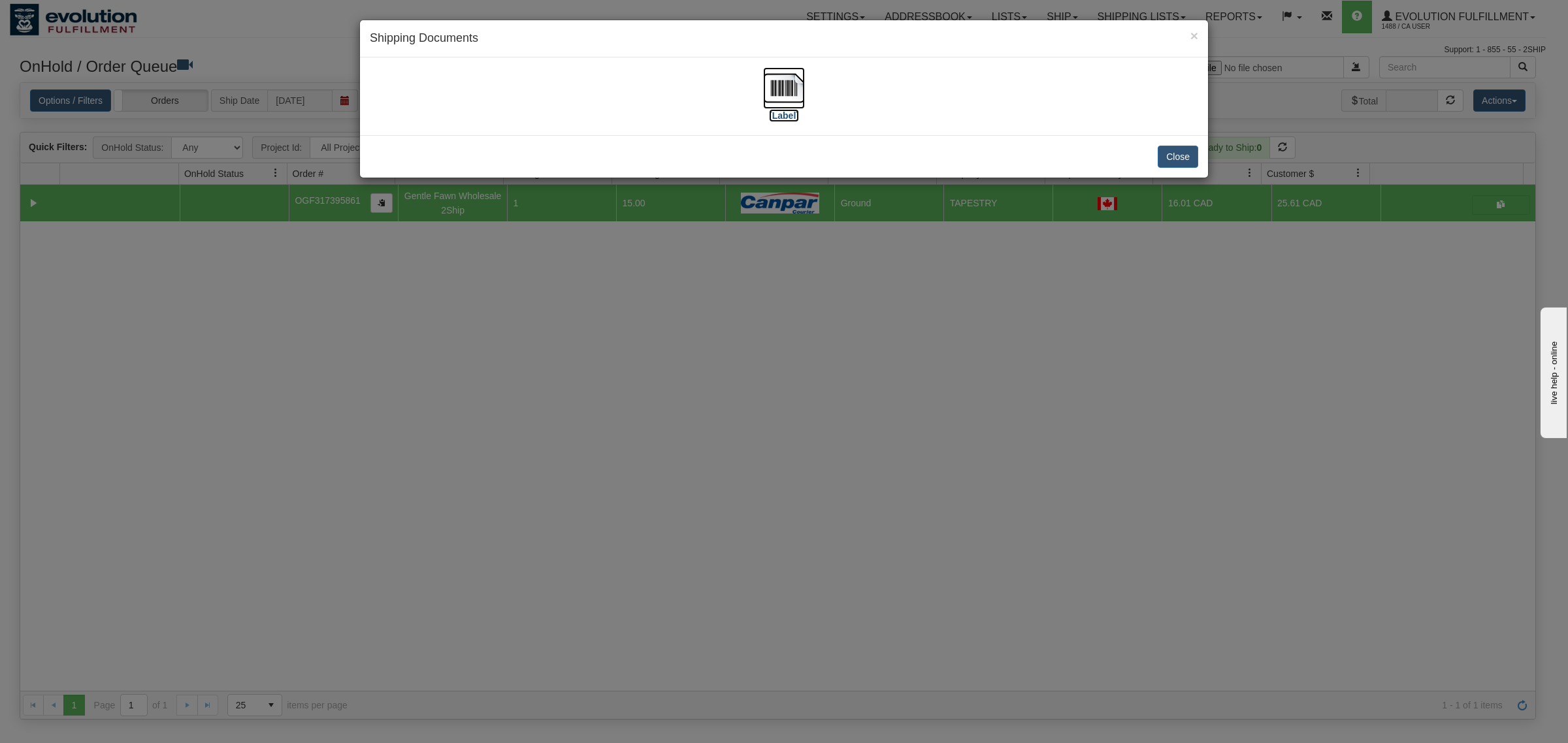
click at [787, 76] on img at bounding box center [784, 88] width 42 height 42
click at [1179, 157] on button "Close" at bounding box center [1178, 156] width 40 height 22
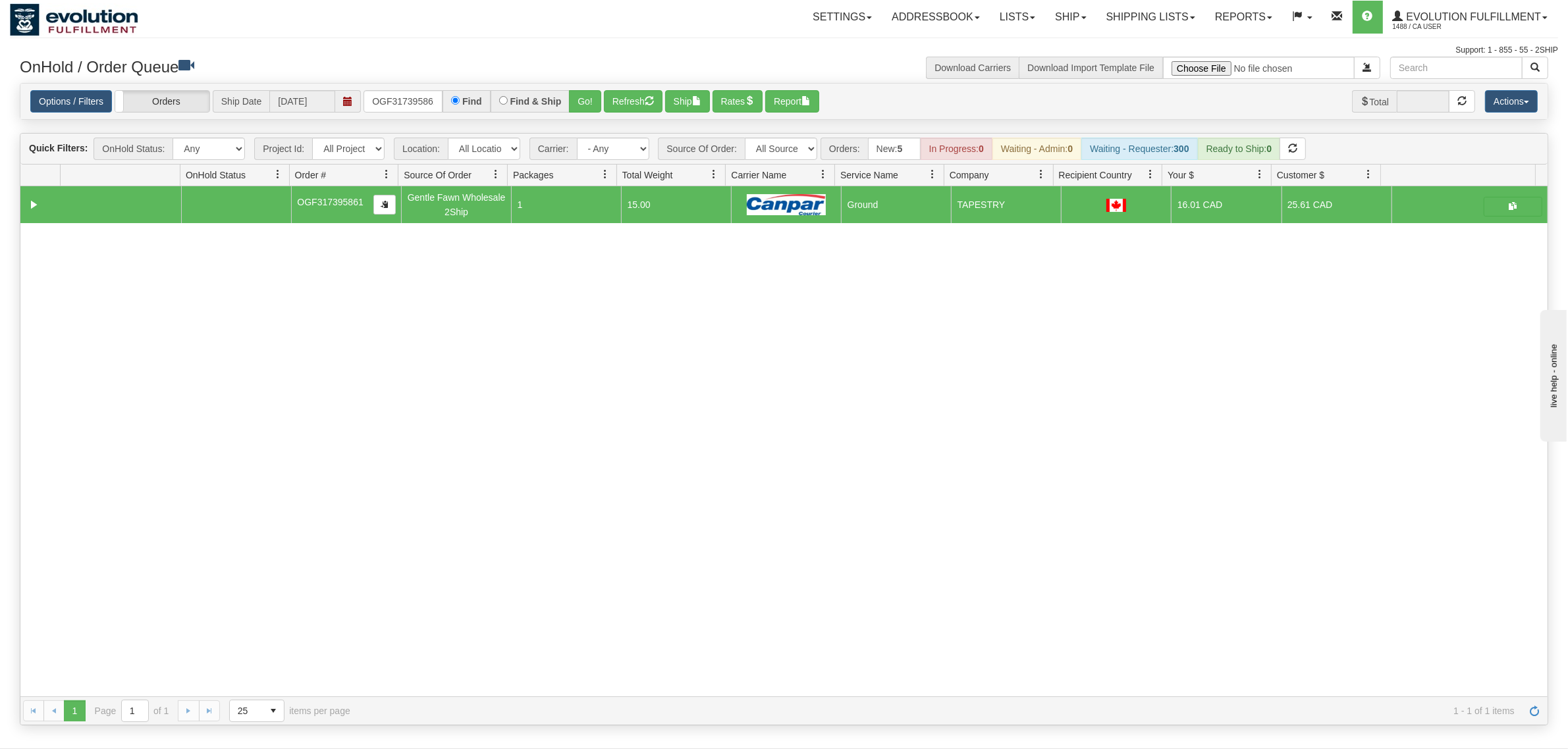
click at [392, 116] on div "Options / Filters Group Shipments Orders Ship Date [DATE] OGF317395861 Find Fin…" at bounding box center [784, 101] width 1527 height 36
click at [397, 102] on input "OGF317395861" at bounding box center [403, 101] width 79 height 23
click at [399, 101] on input "OGF317395861" at bounding box center [403, 101] width 79 height 23
click at [590, 96] on button "Go!" at bounding box center [585, 101] width 32 height 23
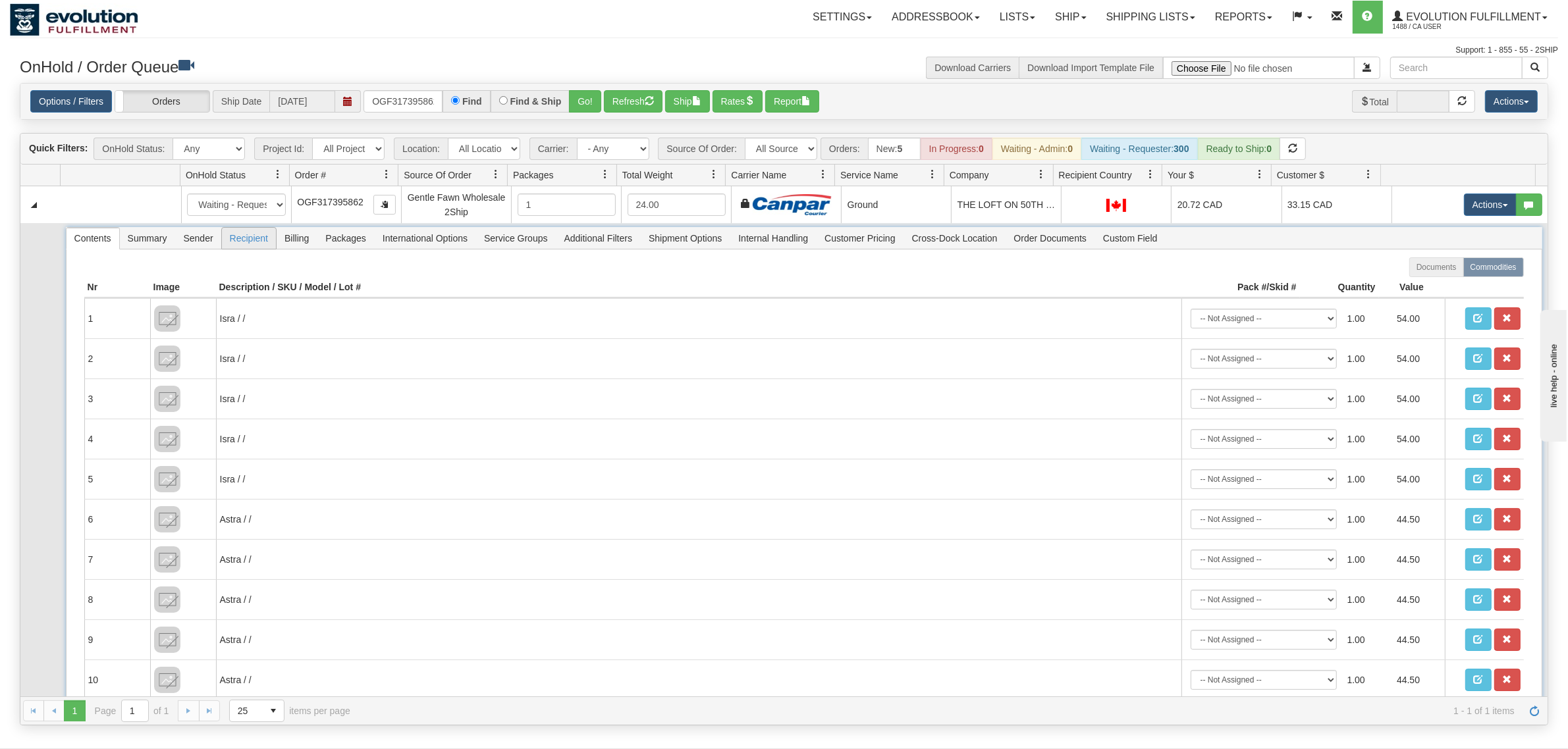
click at [235, 238] on span "Recipient" at bounding box center [249, 238] width 54 height 21
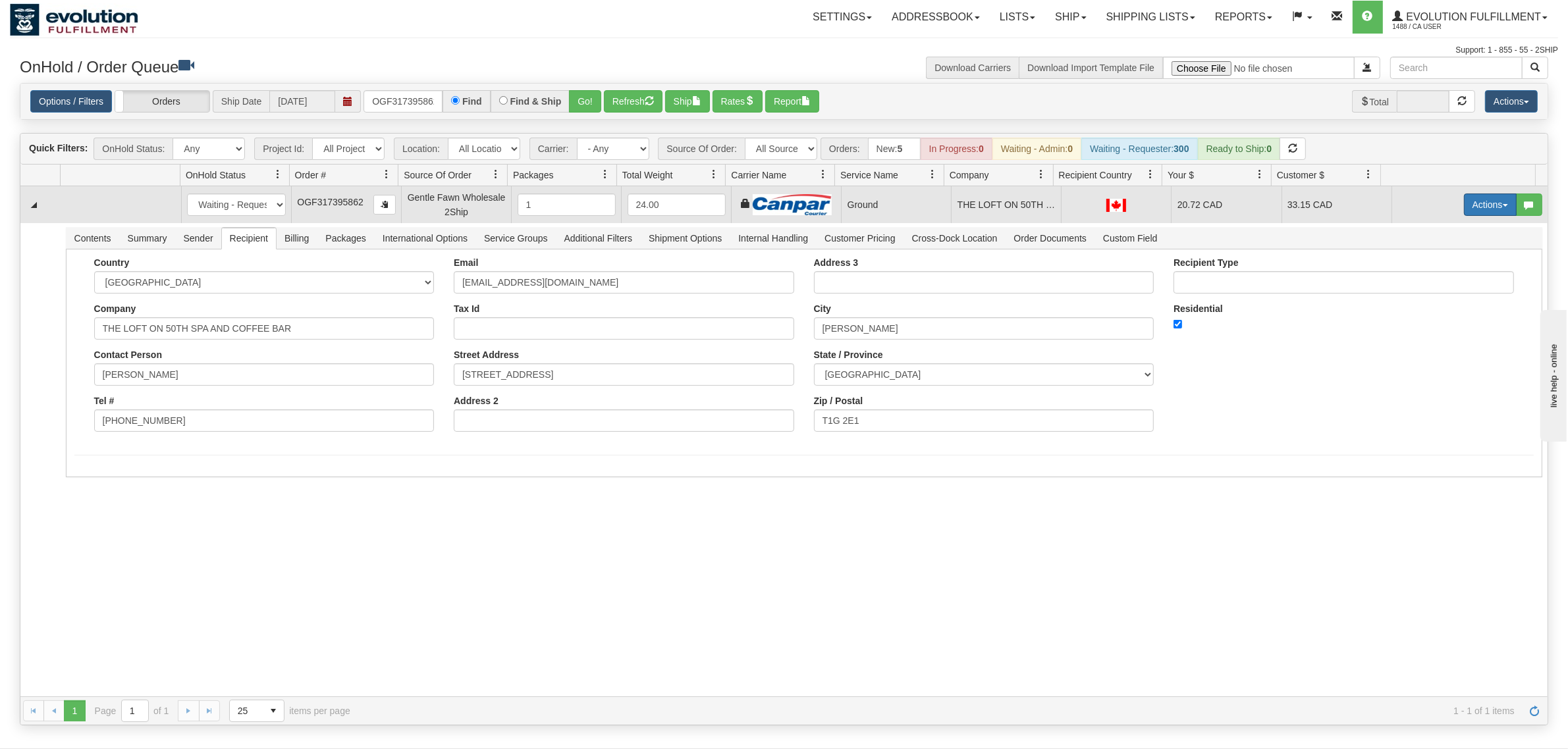
click at [1476, 208] on button "Actions" at bounding box center [1490, 204] width 52 height 23
click at [1426, 280] on span "Ship" at bounding box center [1438, 281] width 28 height 10
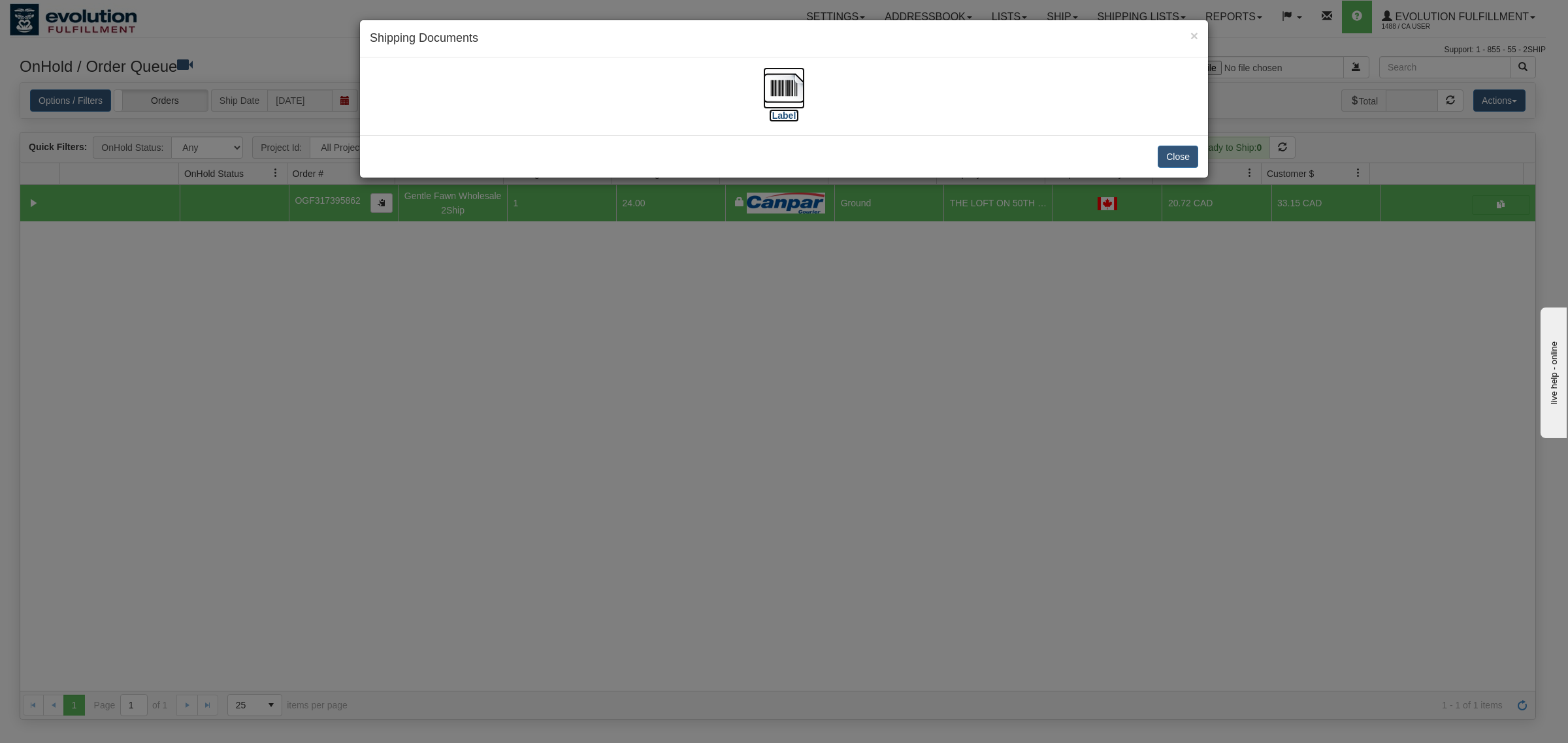
click at [779, 84] on img at bounding box center [784, 88] width 42 height 42
click at [1186, 159] on button "Close" at bounding box center [1178, 156] width 40 height 22
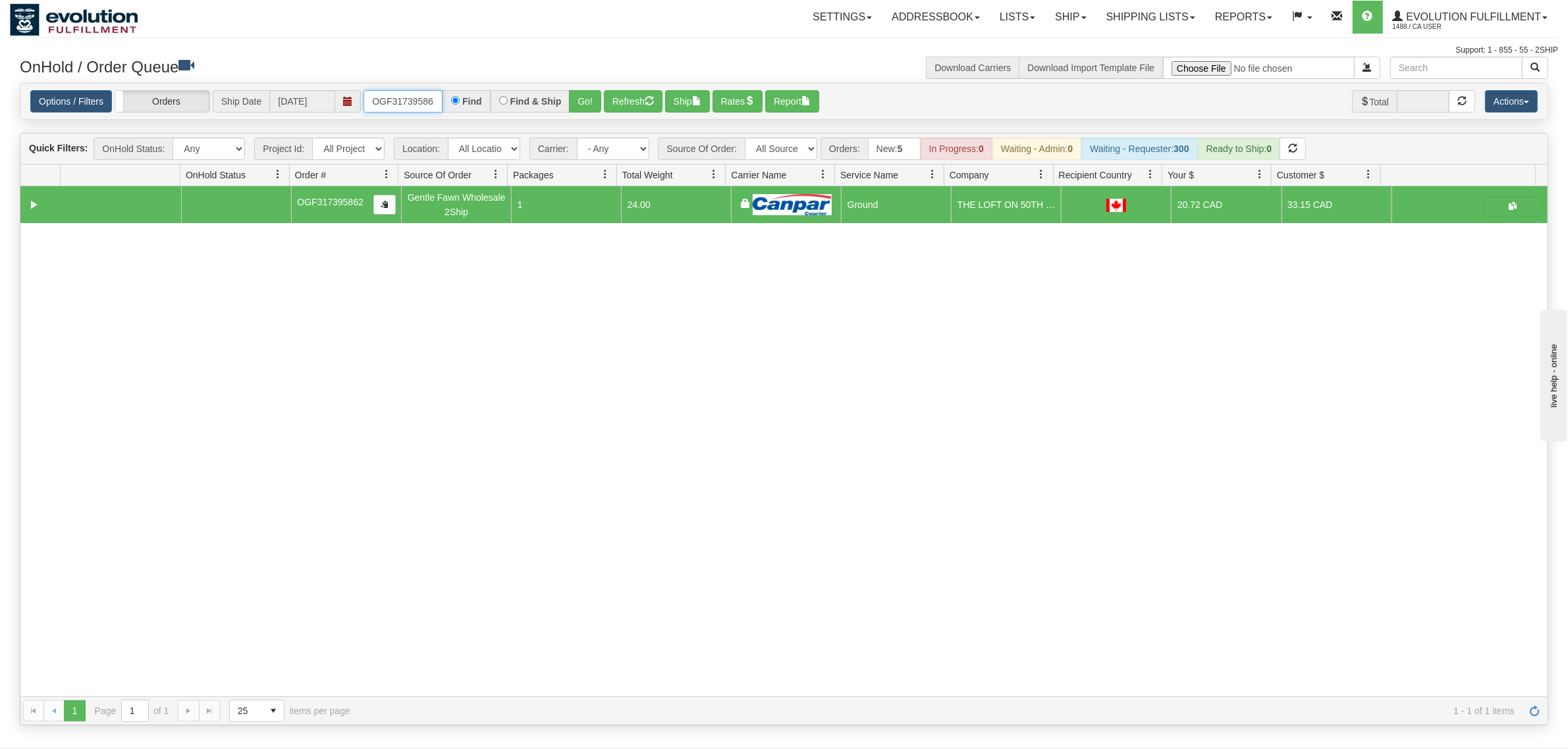
click at [426, 101] on input "OGF317395862" at bounding box center [403, 101] width 79 height 23
type input "OTOFW47075-1"
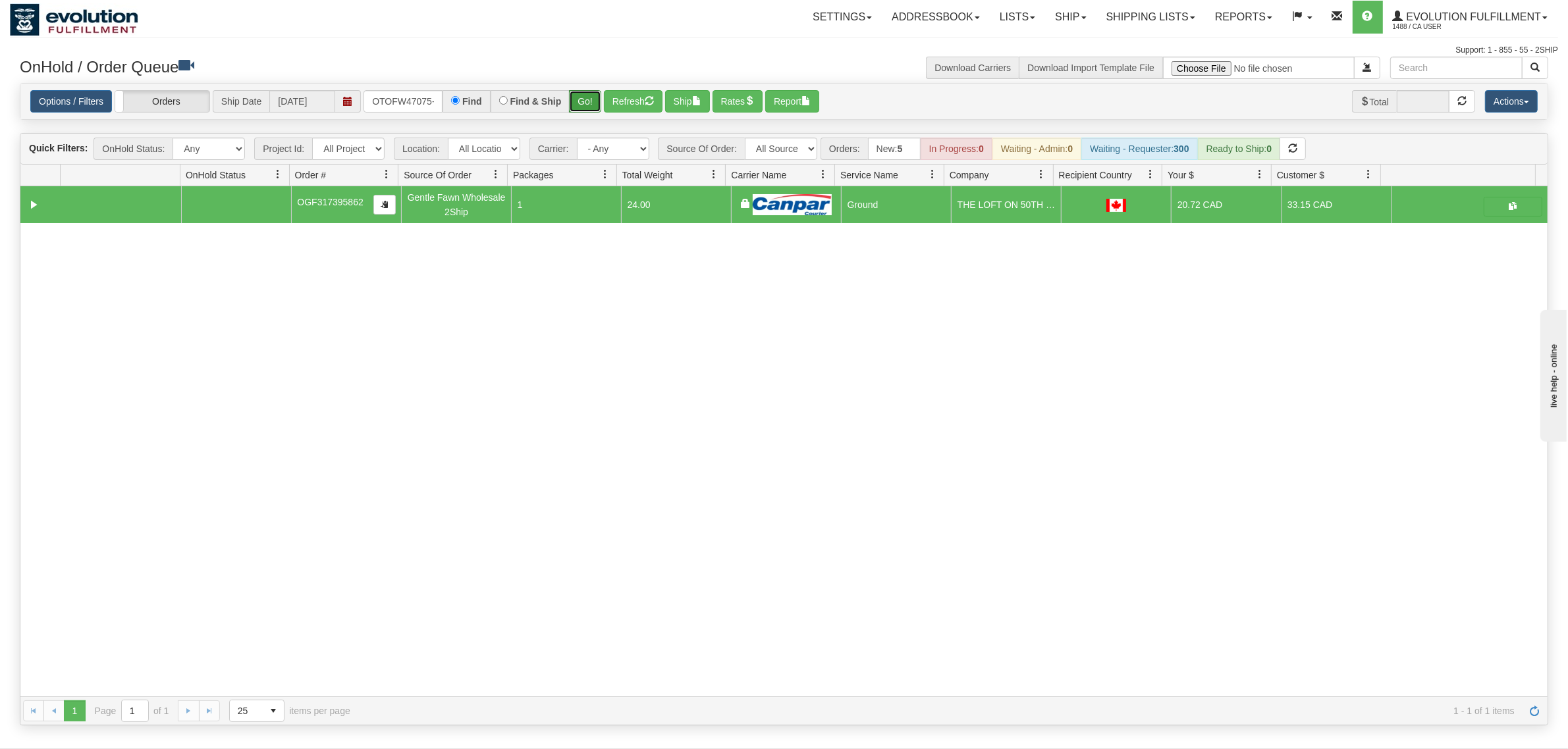
click at [588, 101] on button "Go!" at bounding box center [585, 101] width 32 height 23
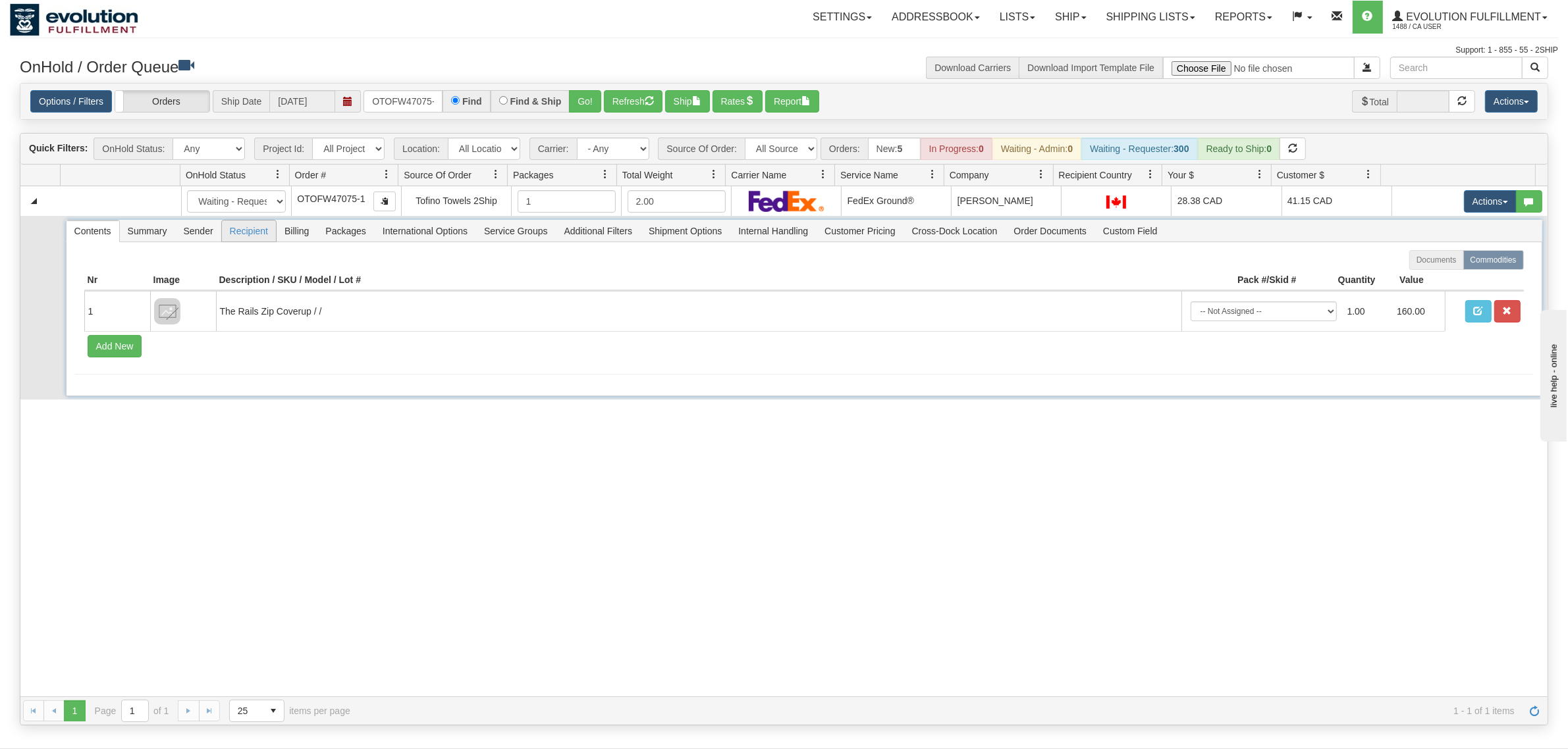
click at [263, 231] on span "Recipient" at bounding box center [249, 231] width 54 height 21
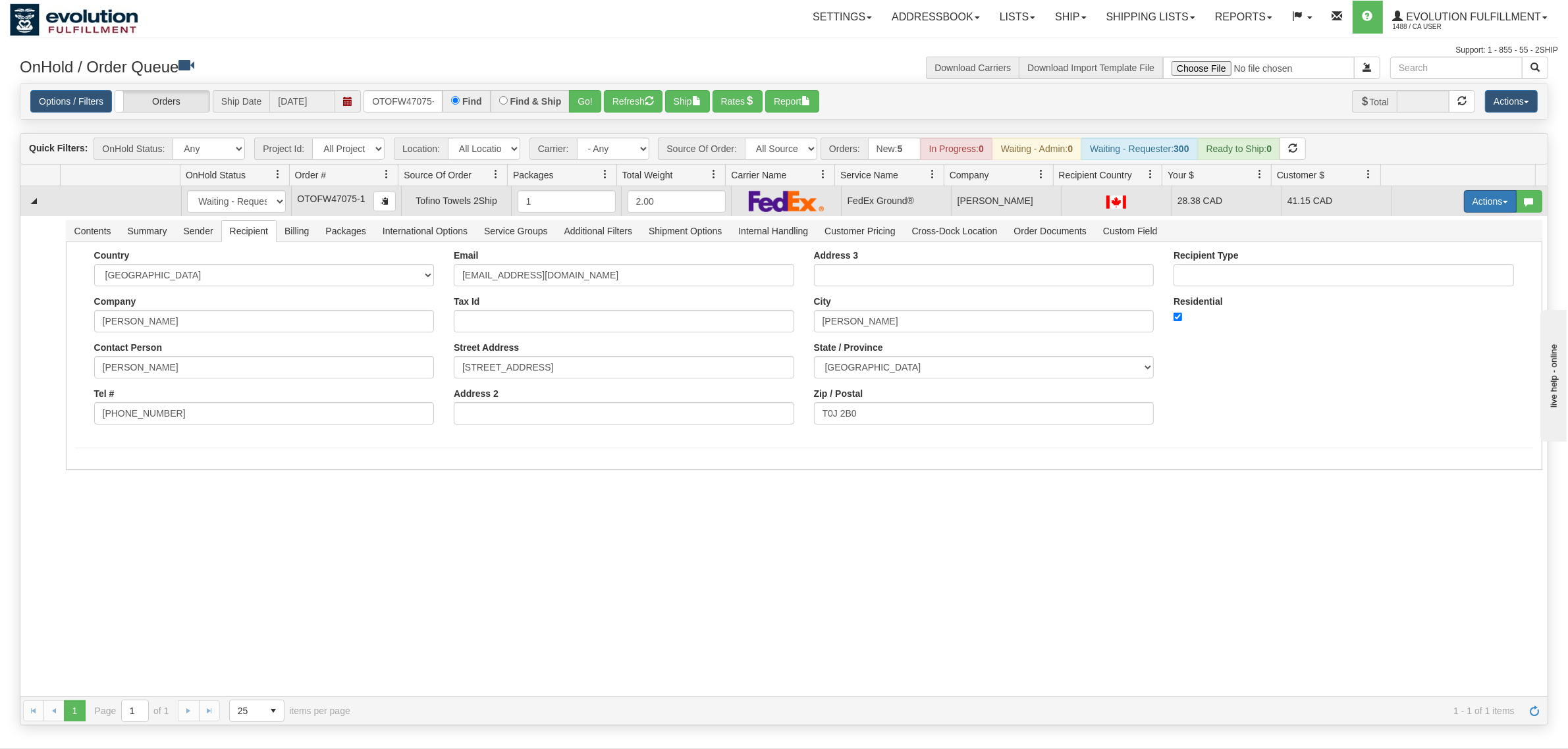
drag, startPoint x: 1469, startPoint y: 205, endPoint x: 1476, endPoint y: 203, distance: 7.3
click at [1476, 203] on button "Actions" at bounding box center [1490, 201] width 52 height 23
click at [1424, 278] on span "Ship" at bounding box center [1438, 278] width 28 height 10
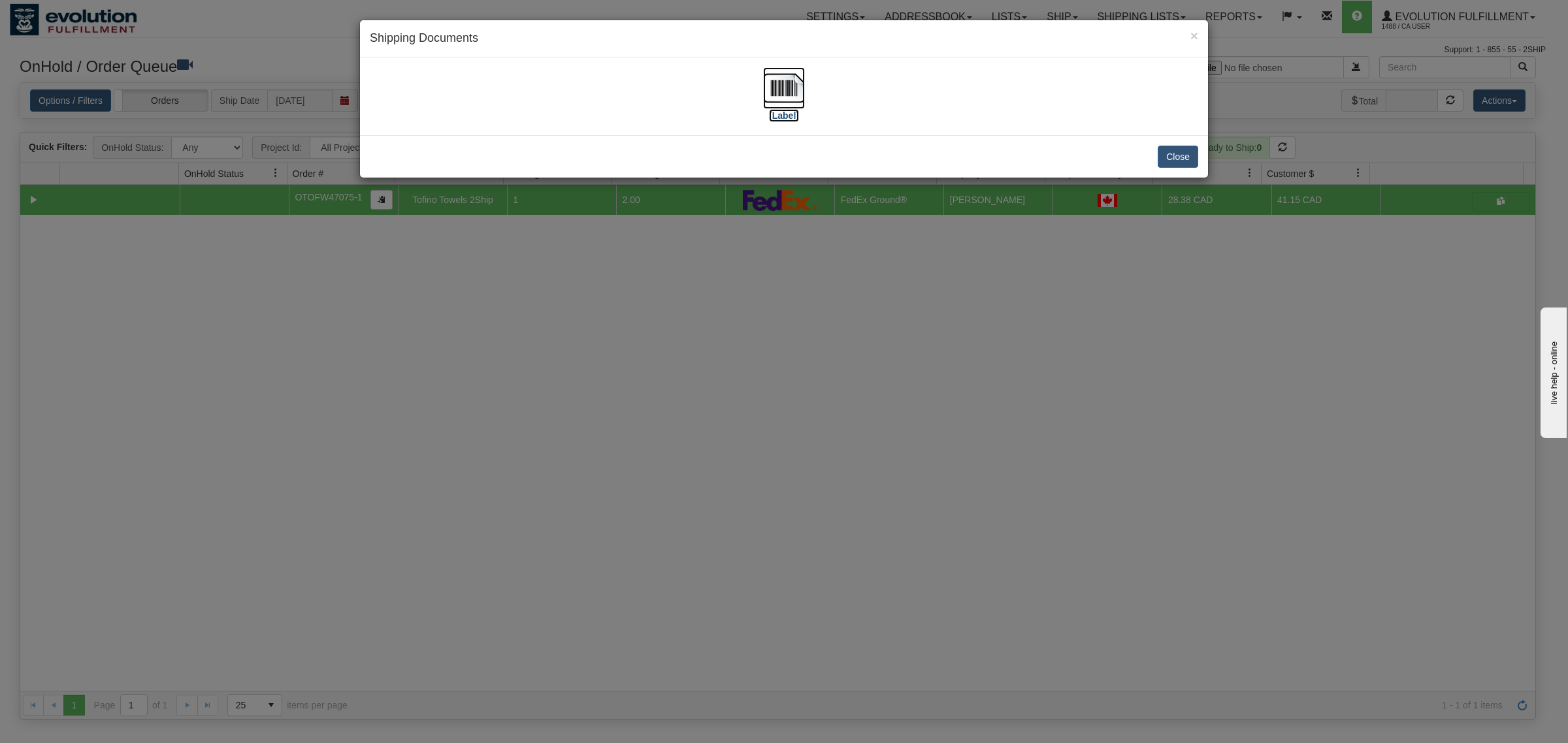
click at [797, 92] on img at bounding box center [784, 88] width 42 height 42
click at [1179, 157] on button "Close" at bounding box center [1178, 156] width 40 height 22
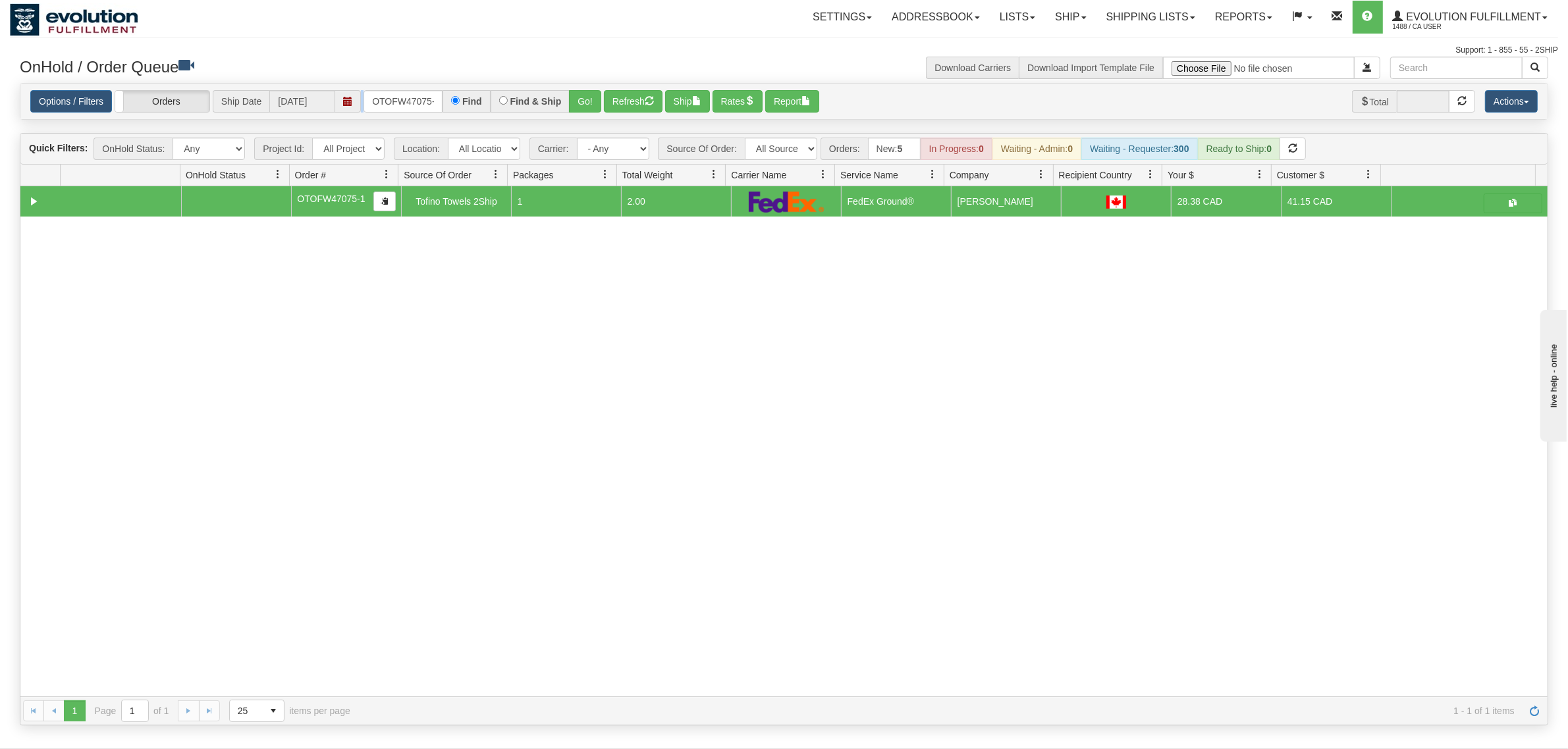
scroll to position [0, 7]
drag, startPoint x: 363, startPoint y: 103, endPoint x: 486, endPoint y: 95, distance: 123.3
click at [486, 95] on div "Options / Filters Group Shipments Orders Ship Date [DATE] OTOFW47075-1 Find Fin…" at bounding box center [784, 101] width 1508 height 23
click at [442, 93] on input "OTOFW47075-1" at bounding box center [403, 101] width 79 height 23
click at [422, 100] on input "OTOFW47075-1" at bounding box center [403, 101] width 79 height 23
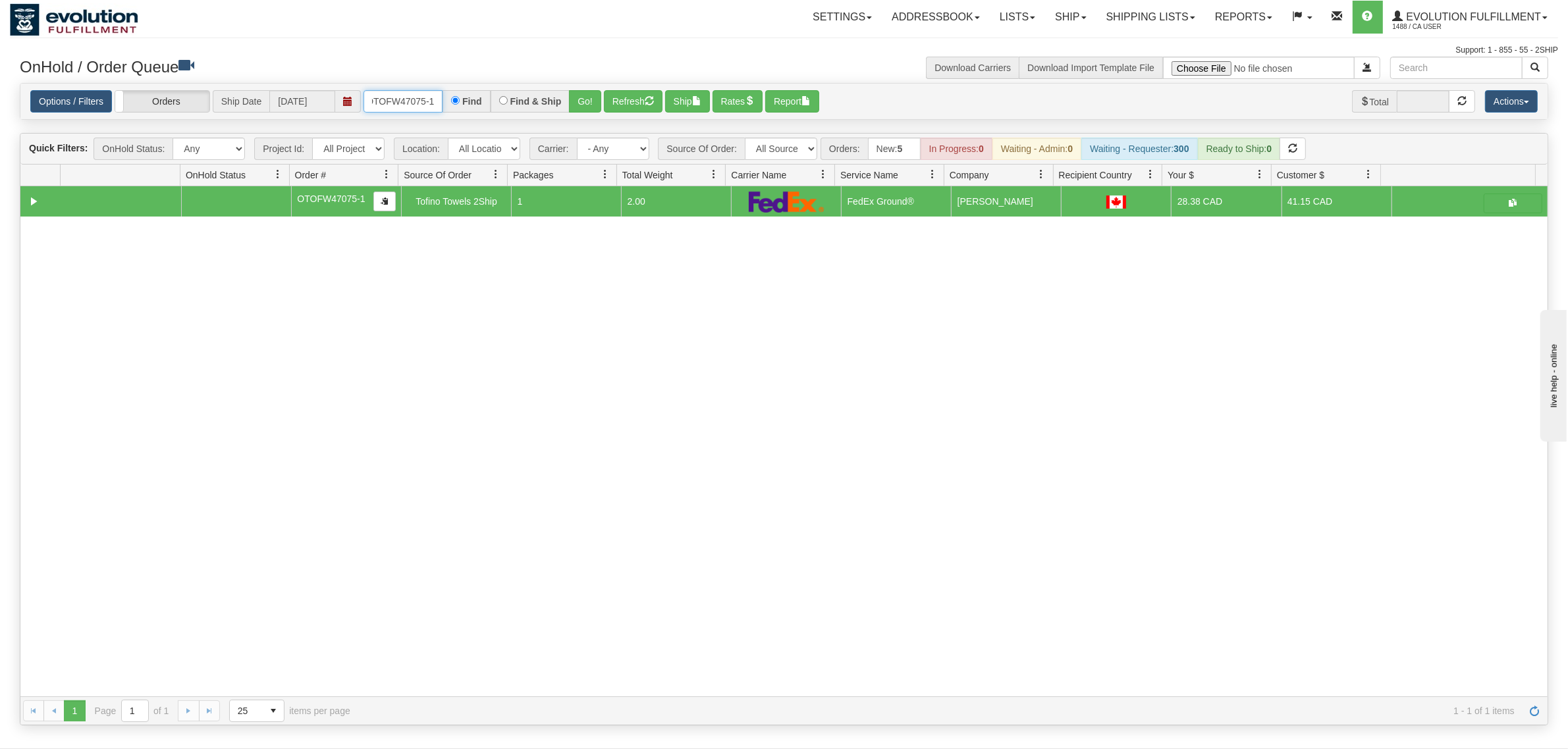
click at [422, 100] on input "OTOFW47075-1" at bounding box center [403, 101] width 79 height 23
type input "OGF317174373"
click at [587, 102] on button "Go!" at bounding box center [585, 101] width 32 height 23
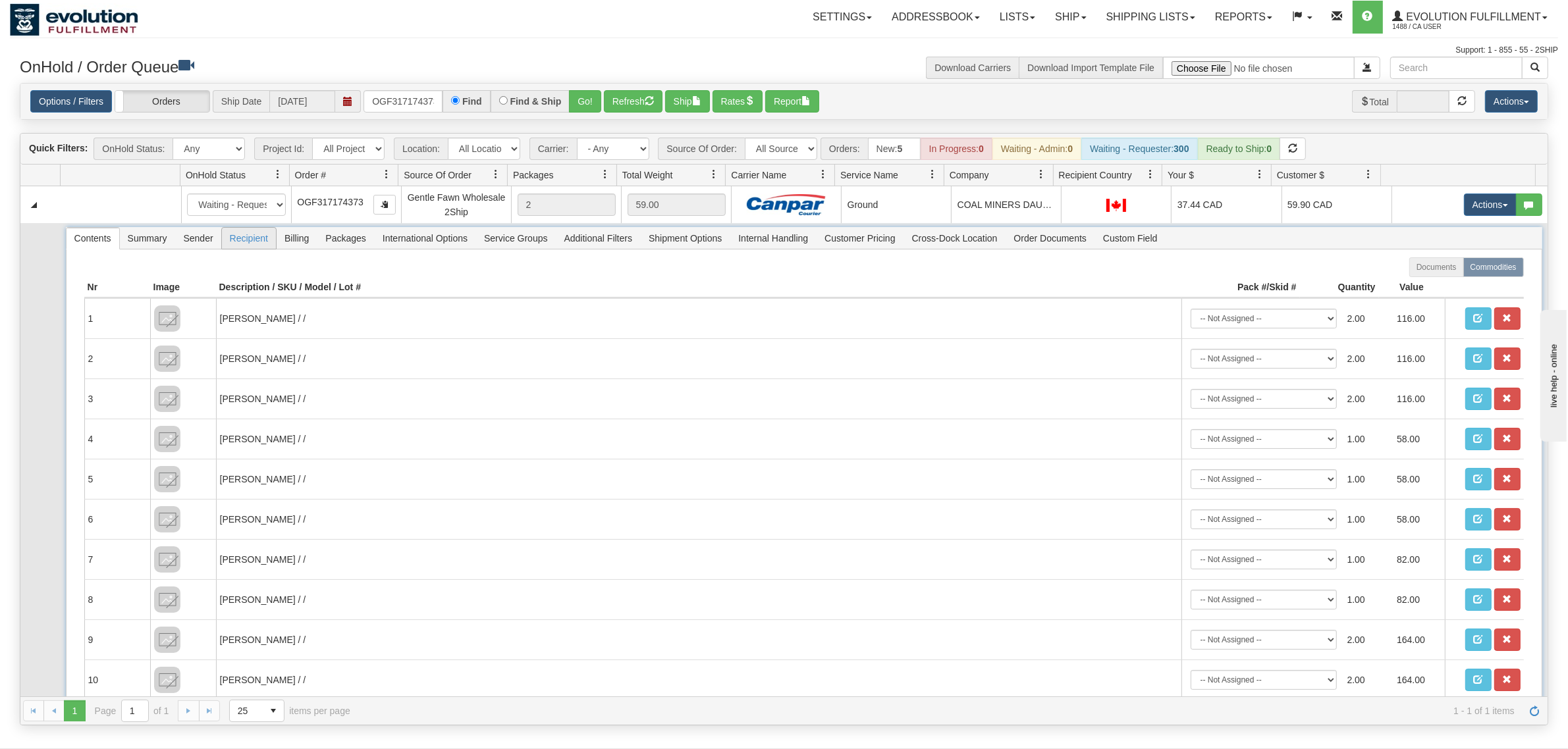
click at [249, 237] on span "Recipient" at bounding box center [249, 238] width 54 height 21
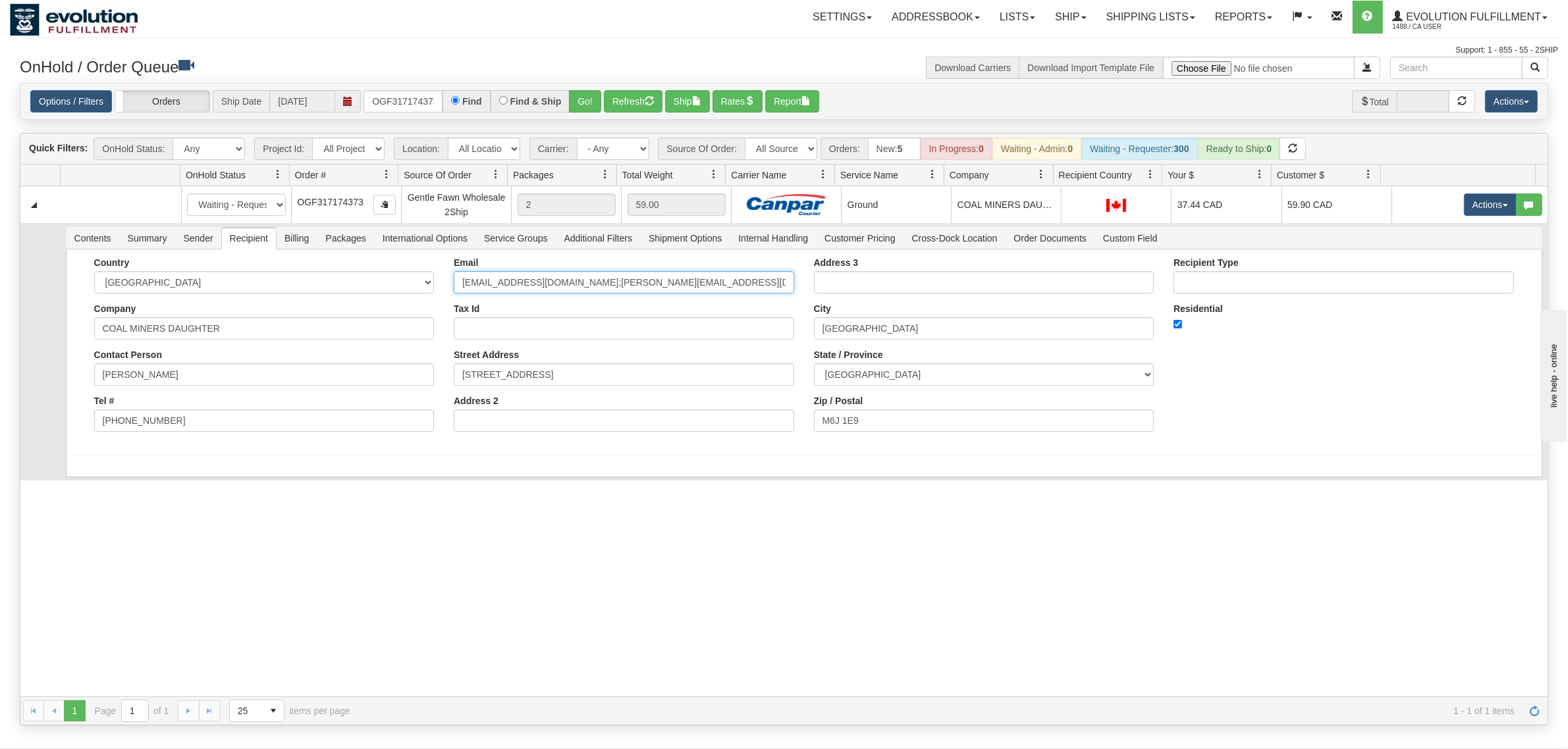
drag, startPoint x: 726, startPoint y: 284, endPoint x: 576, endPoint y: 303, distance: 151.2
click at [576, 303] on div "Email [EMAIL_ADDRESS][DOMAIN_NAME];[PERSON_NAME][EMAIL_ADDRESS][DOMAIN_NAME] Ta…" at bounding box center [624, 349] width 361 height 185
type input "[EMAIL_ADDRESS][DOMAIN_NAME]"
click at [159, 471] on div "Country [GEOGRAPHIC_DATA] [GEOGRAPHIC_DATA] [GEOGRAPHIC_DATA] [GEOGRAPHIC_DATA]…" at bounding box center [804, 374] width 1476 height 250
click at [91, 469] on button "Save" at bounding box center [93, 479] width 39 height 23
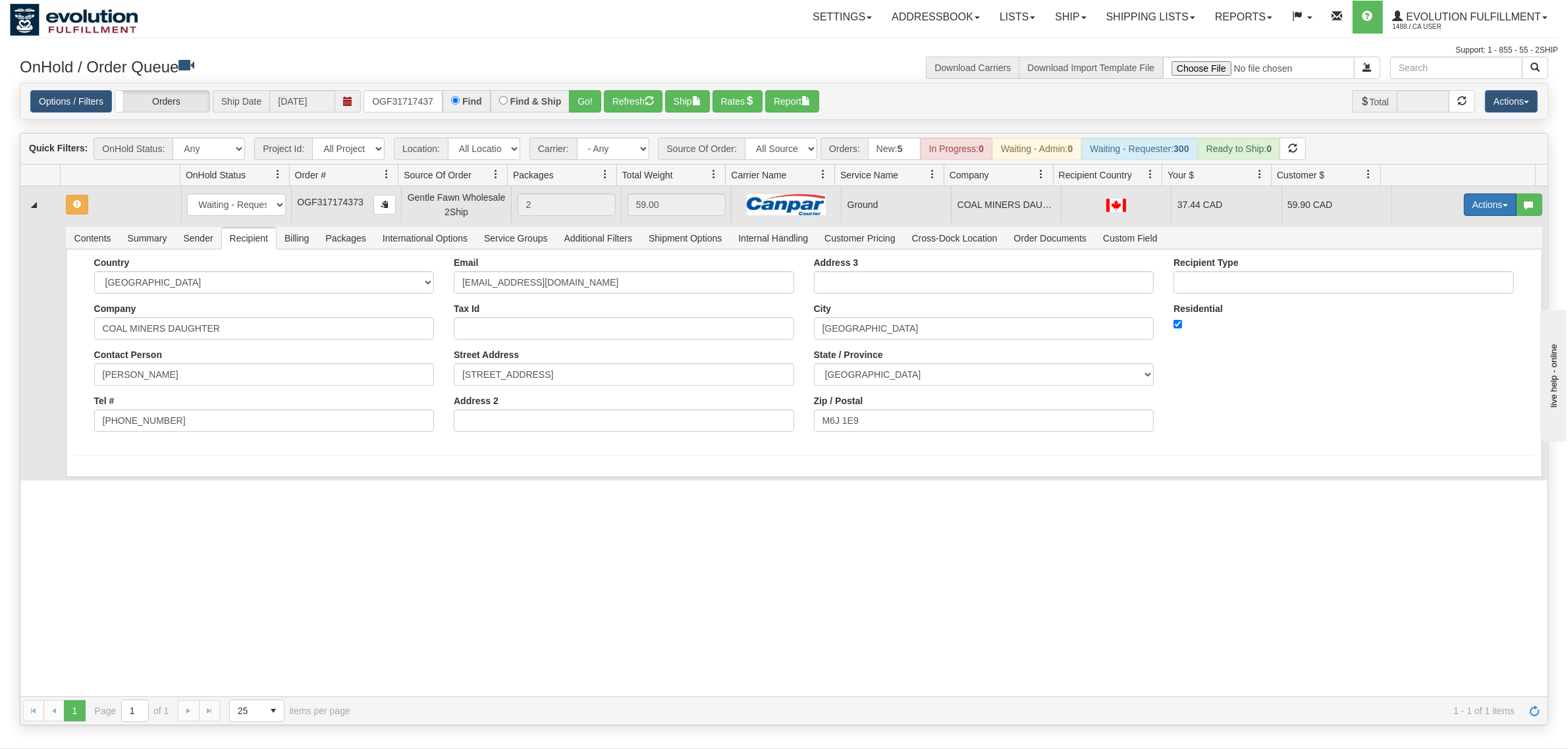
click at [1473, 206] on button "Actions" at bounding box center [1490, 204] width 52 height 23
click at [1424, 277] on span "Ship" at bounding box center [1438, 281] width 28 height 10
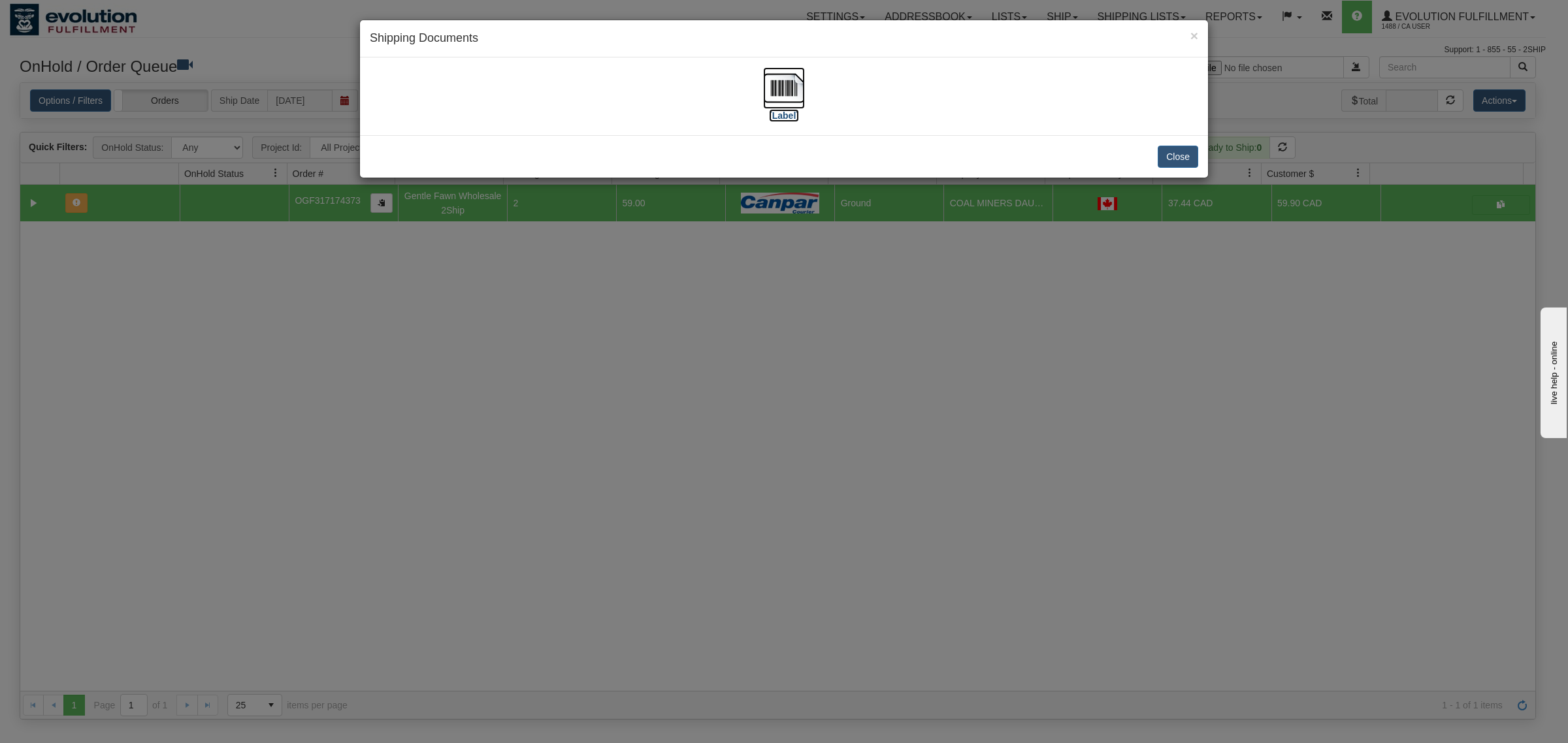
click at [788, 92] on img at bounding box center [784, 88] width 42 height 42
click at [1168, 156] on button "Close" at bounding box center [1178, 156] width 40 height 22
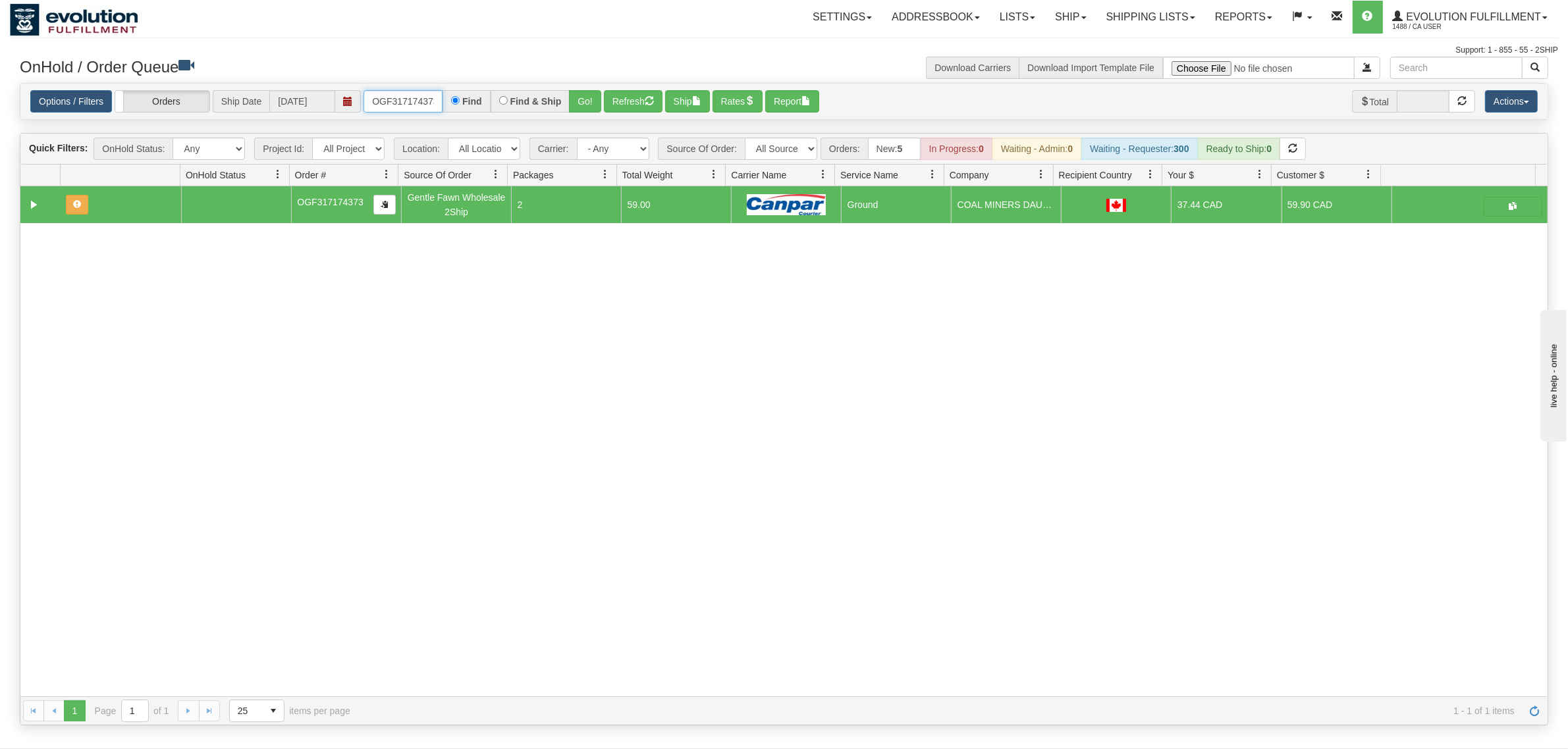
click at [387, 100] on input "OGF317174373" at bounding box center [403, 101] width 79 height 23
click at [389, 100] on input "OGF317174373" at bounding box center [403, 101] width 79 height 23
click at [600, 102] on button "Go!" at bounding box center [585, 101] width 32 height 23
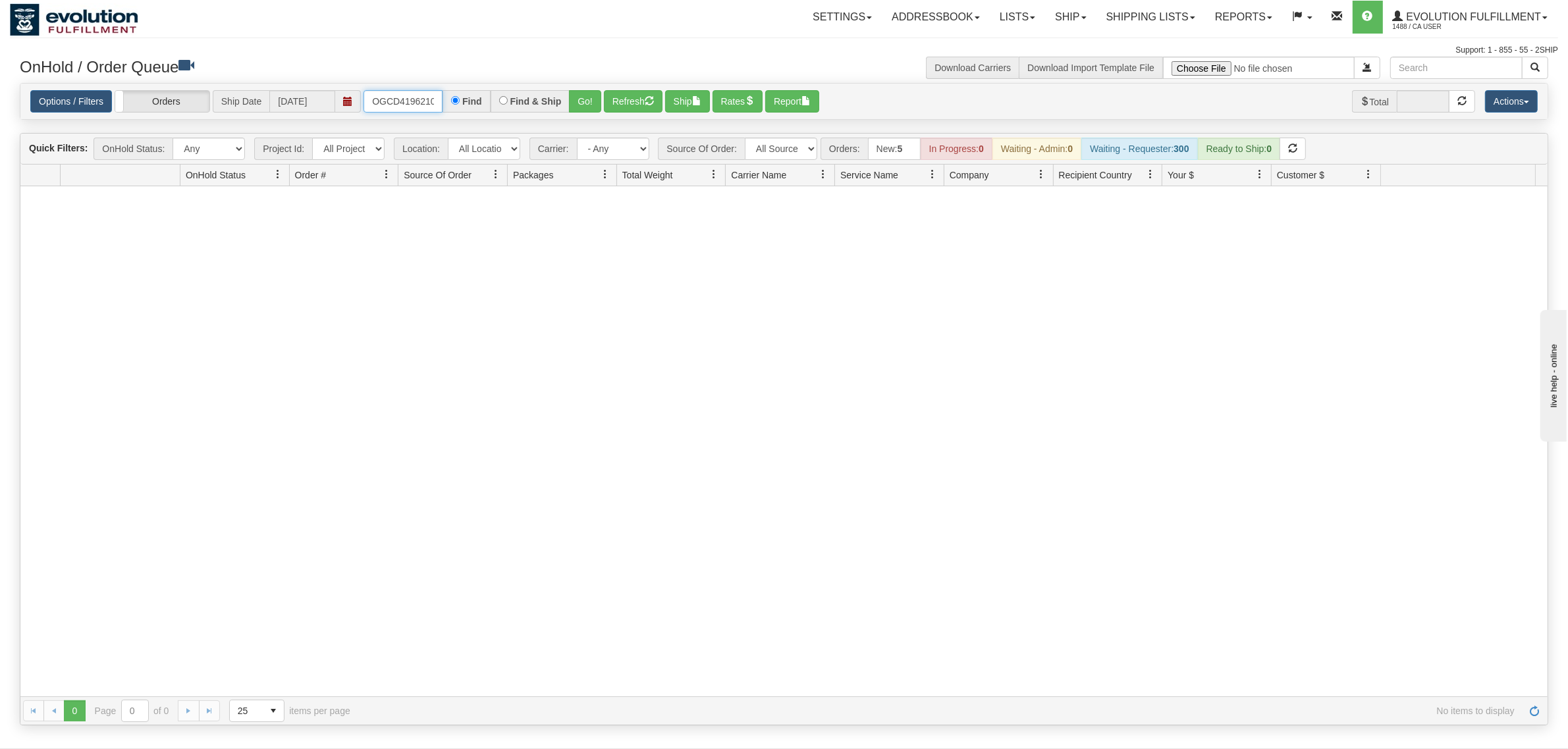
scroll to position [0, 7]
drag, startPoint x: 364, startPoint y: 97, endPoint x: 524, endPoint y: 142, distance: 166.2
click at [527, 97] on div "OGCD41962106 Find Find & Ship Go!" at bounding box center [482, 101] width 238 height 23
click at [427, 107] on input "OMBK17638863 BO02" at bounding box center [403, 101] width 79 height 23
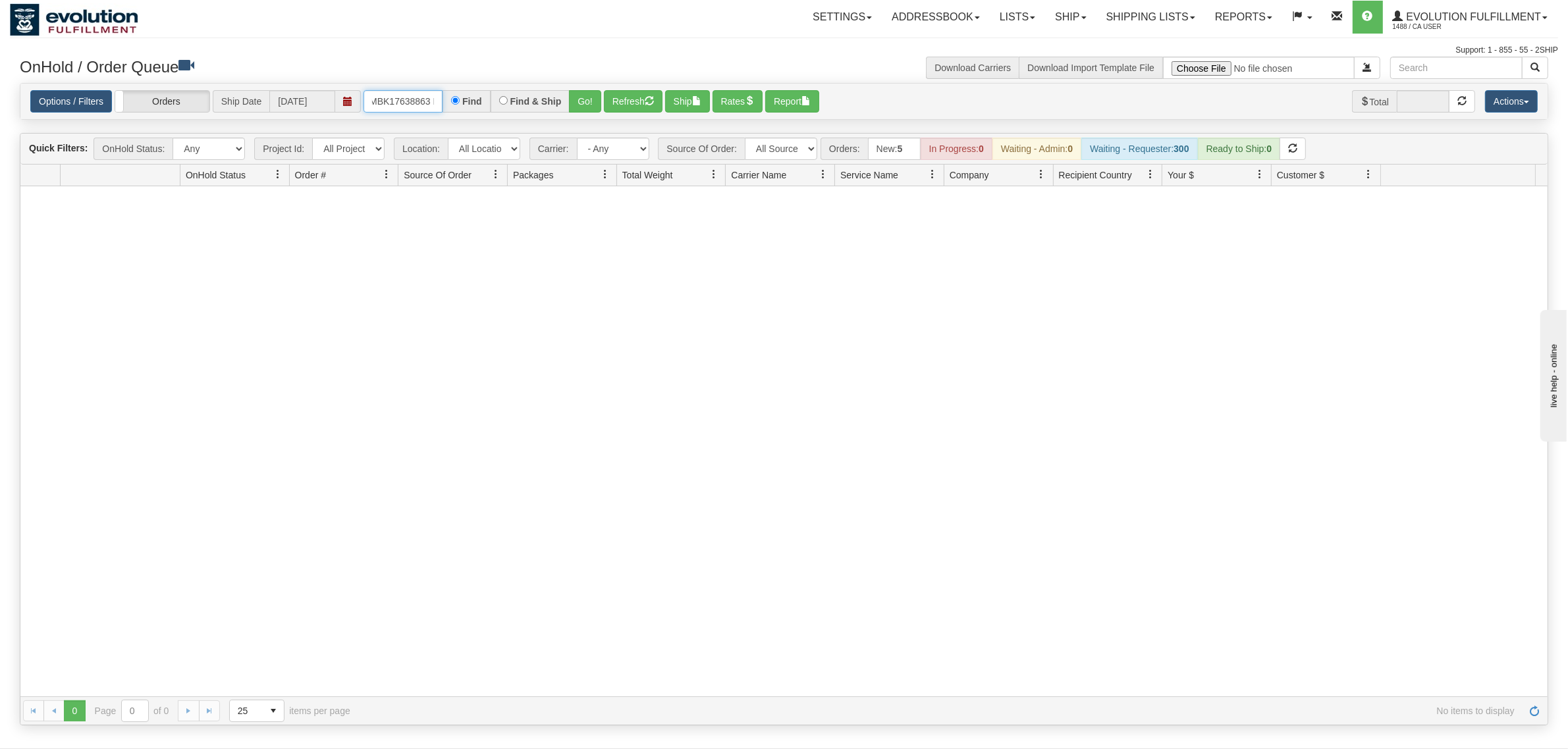
scroll to position [0, 17]
type input "OMBK17638863_BO02"
click at [586, 108] on button "Go!" at bounding box center [585, 101] width 32 height 23
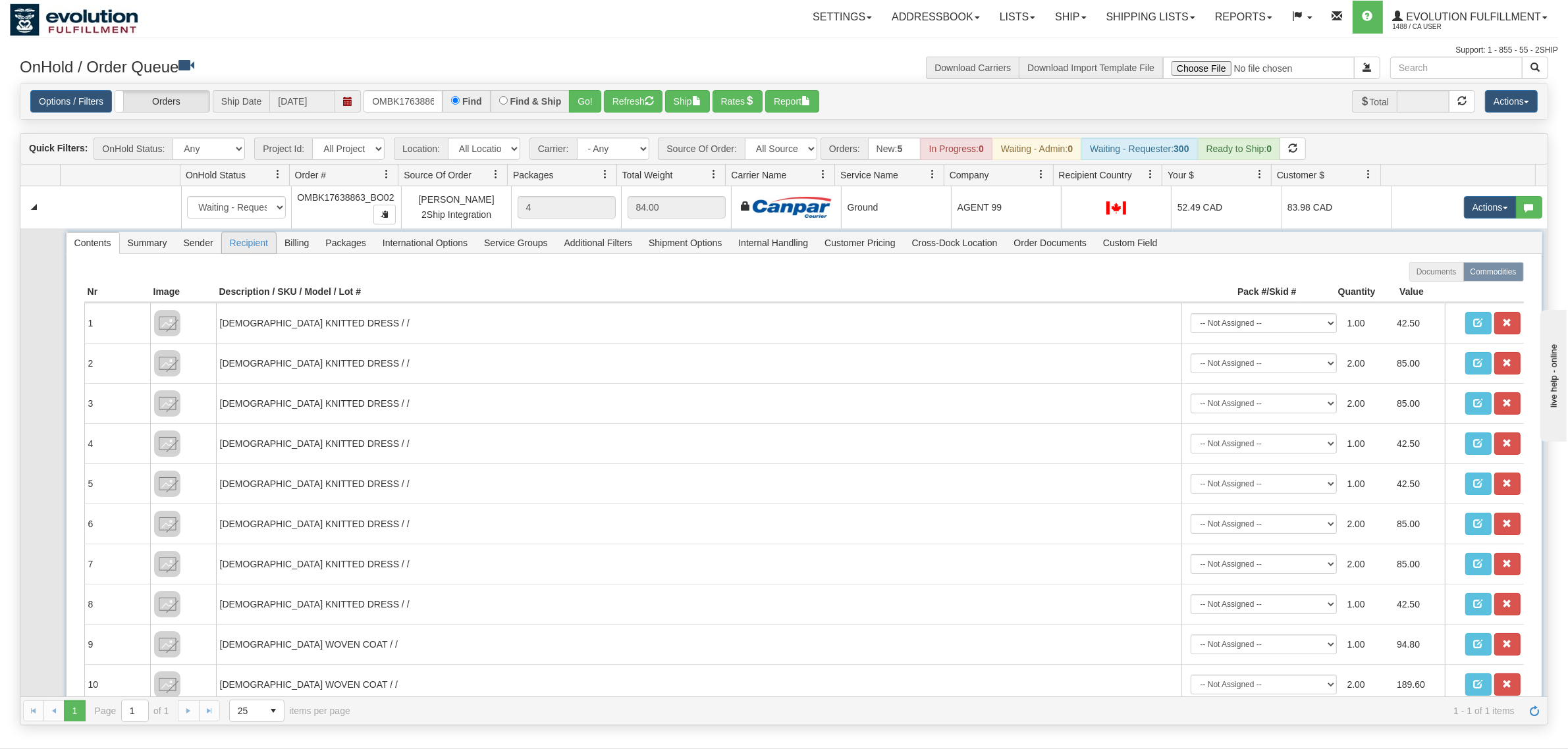
click at [260, 248] on span "Recipient" at bounding box center [249, 243] width 54 height 21
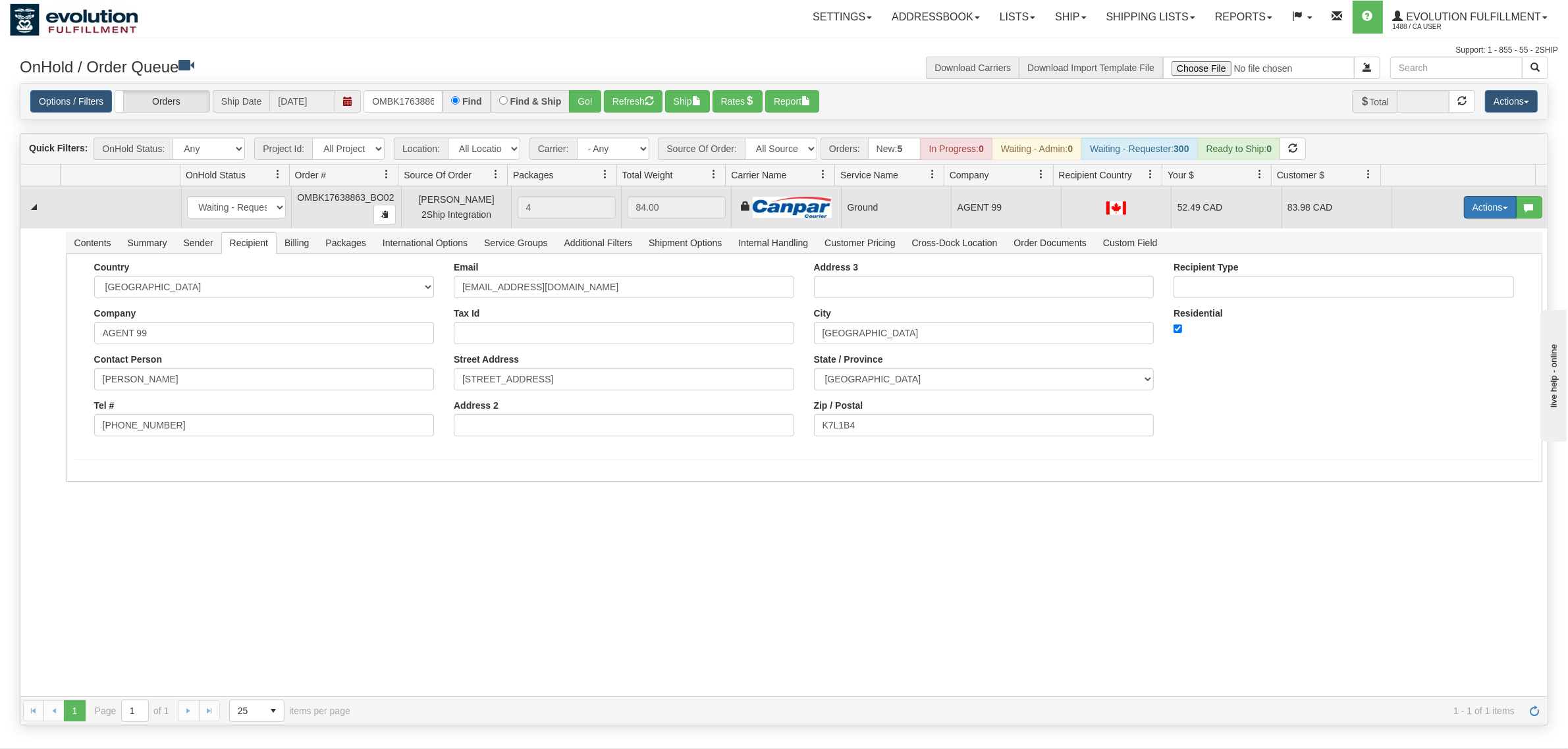
click at [1476, 206] on button "Actions" at bounding box center [1490, 207] width 52 height 23
click at [1426, 283] on span "Ship" at bounding box center [1438, 283] width 28 height 10
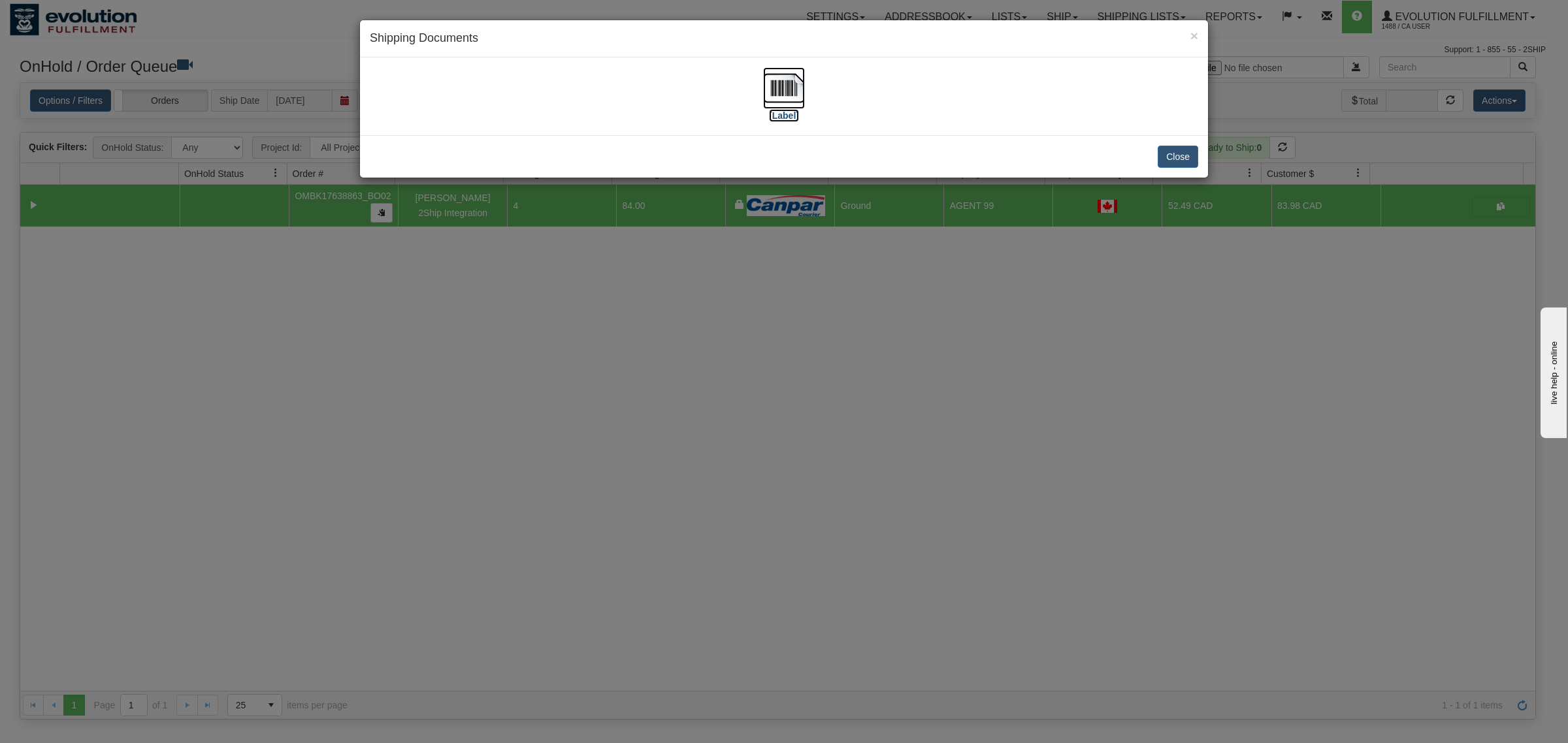
click at [797, 73] on img at bounding box center [784, 88] width 42 height 42
click at [1190, 158] on button "Close" at bounding box center [1178, 156] width 40 height 22
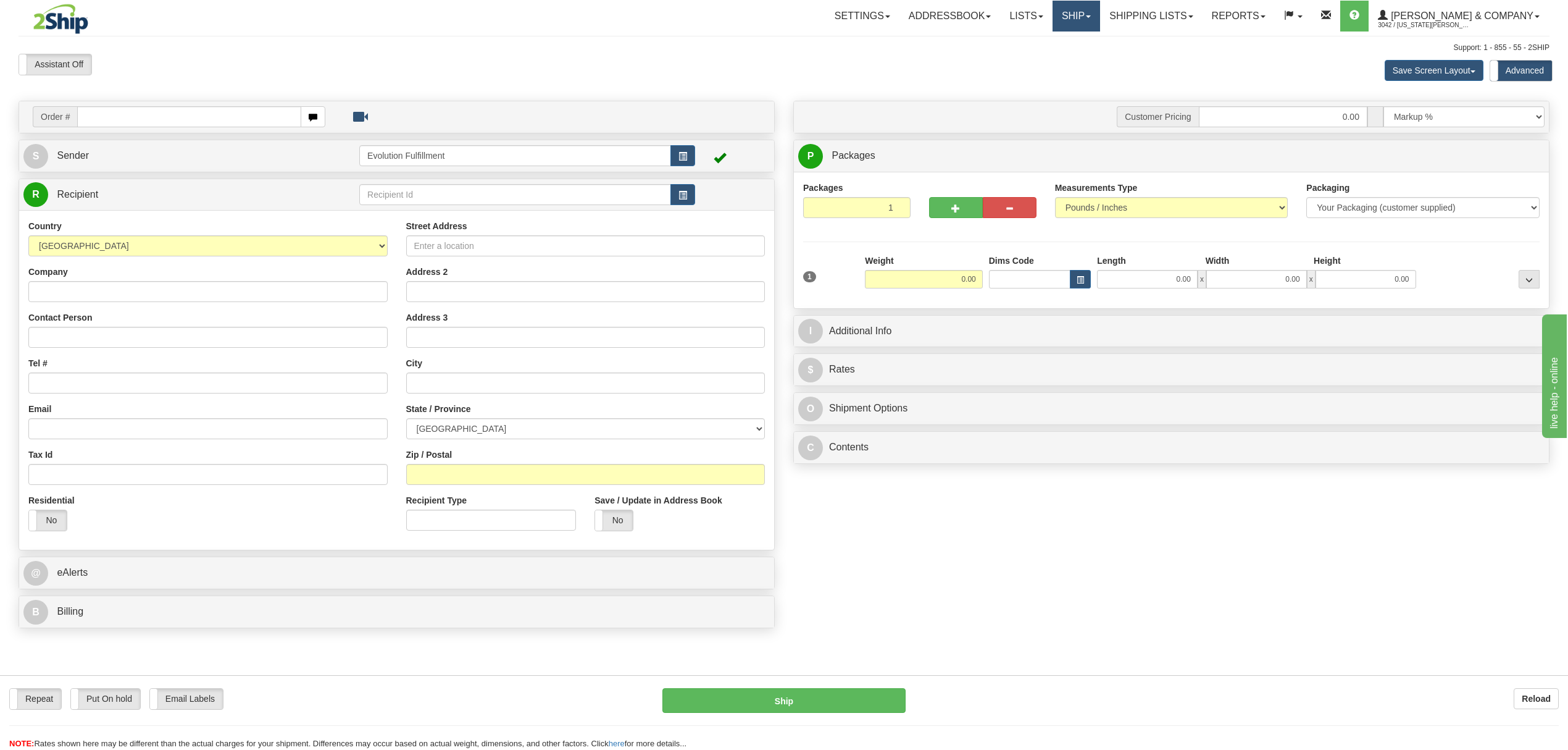
click at [1101, 26] on link "Ship" at bounding box center [1077, 16] width 48 height 31
click at [1088, 63] on span "OnHold / Order Queue" at bounding box center [1044, 59] width 87 height 10
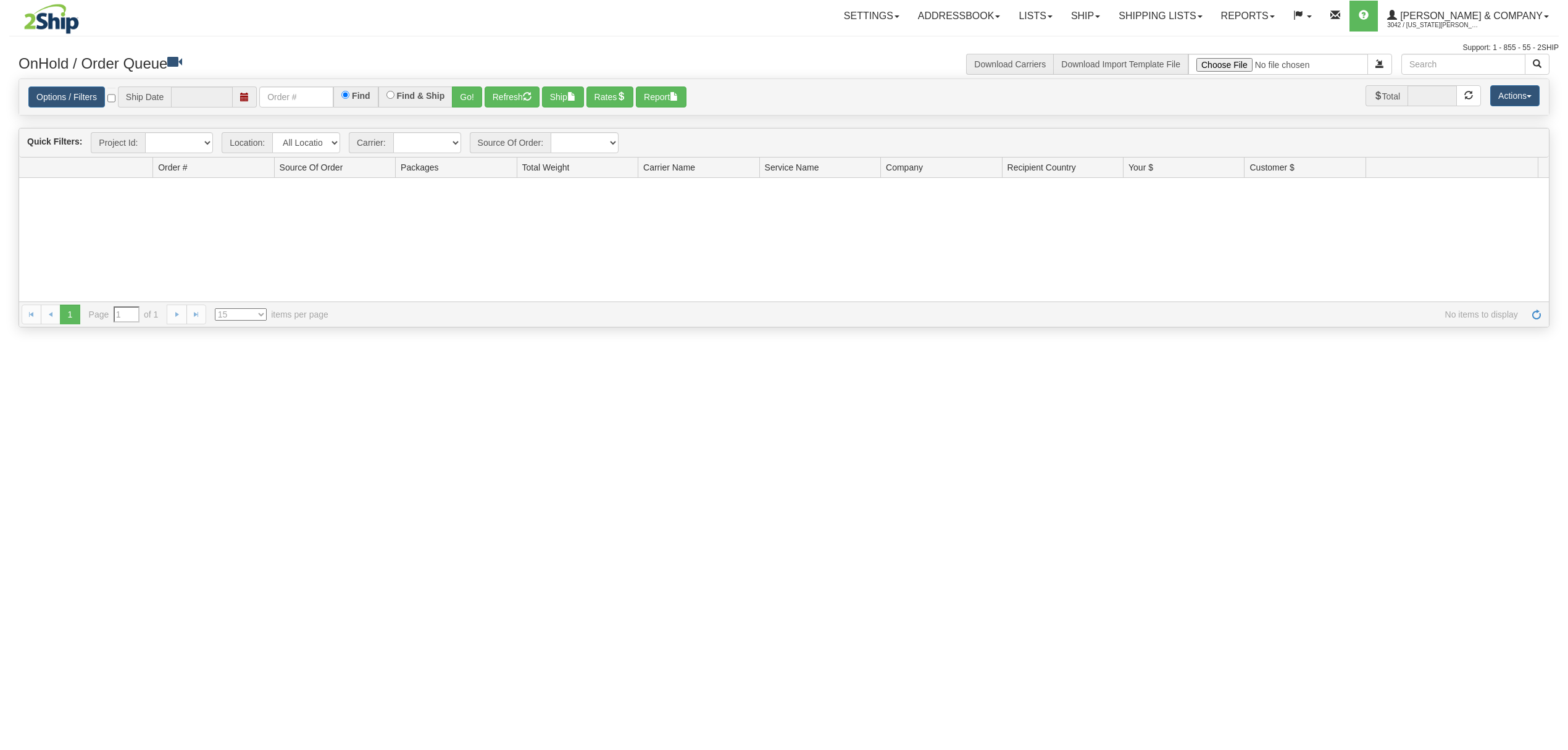
type input "[DATE]"
